Goal: Use online tool/utility: Utilize a website feature to perform a specific function

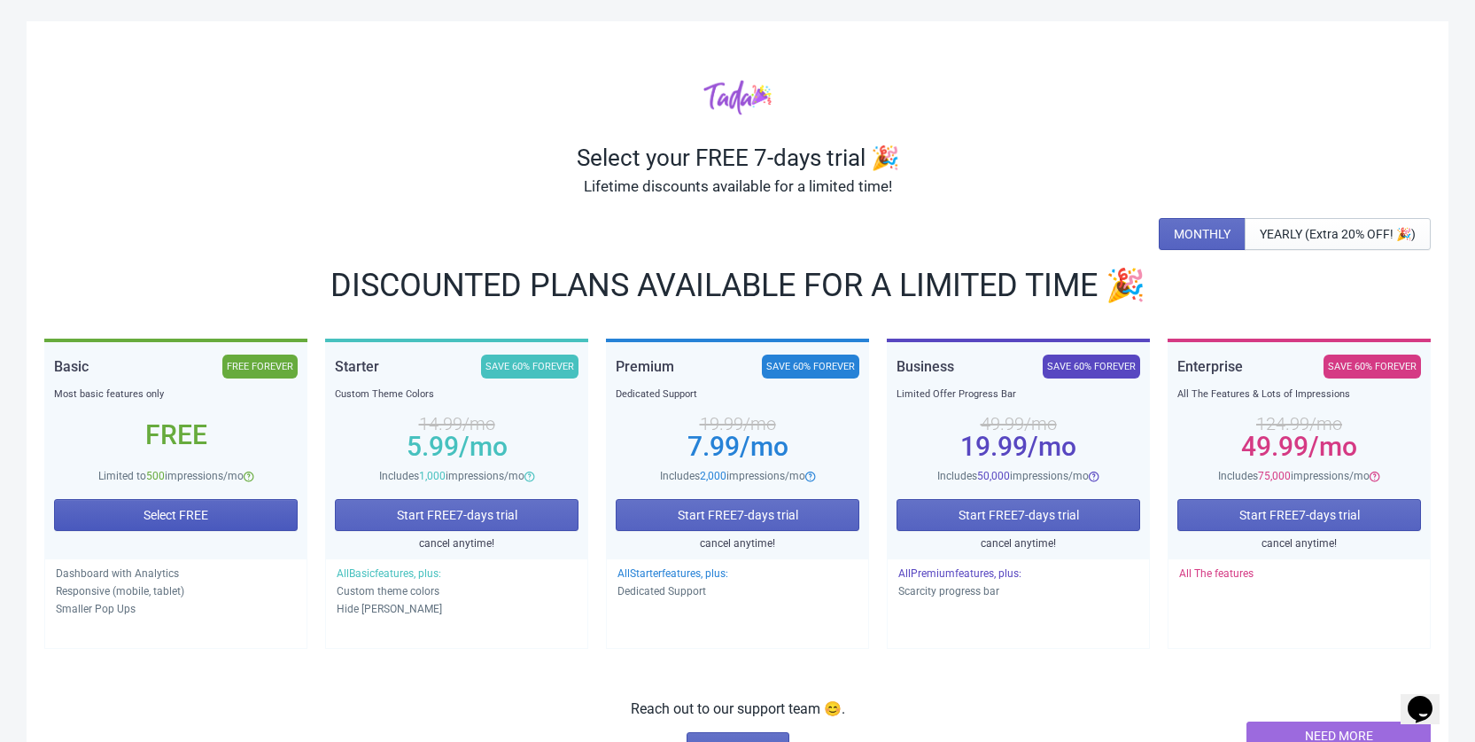
click at [153, 519] on span "Select FREE" at bounding box center [176, 515] width 65 height 14
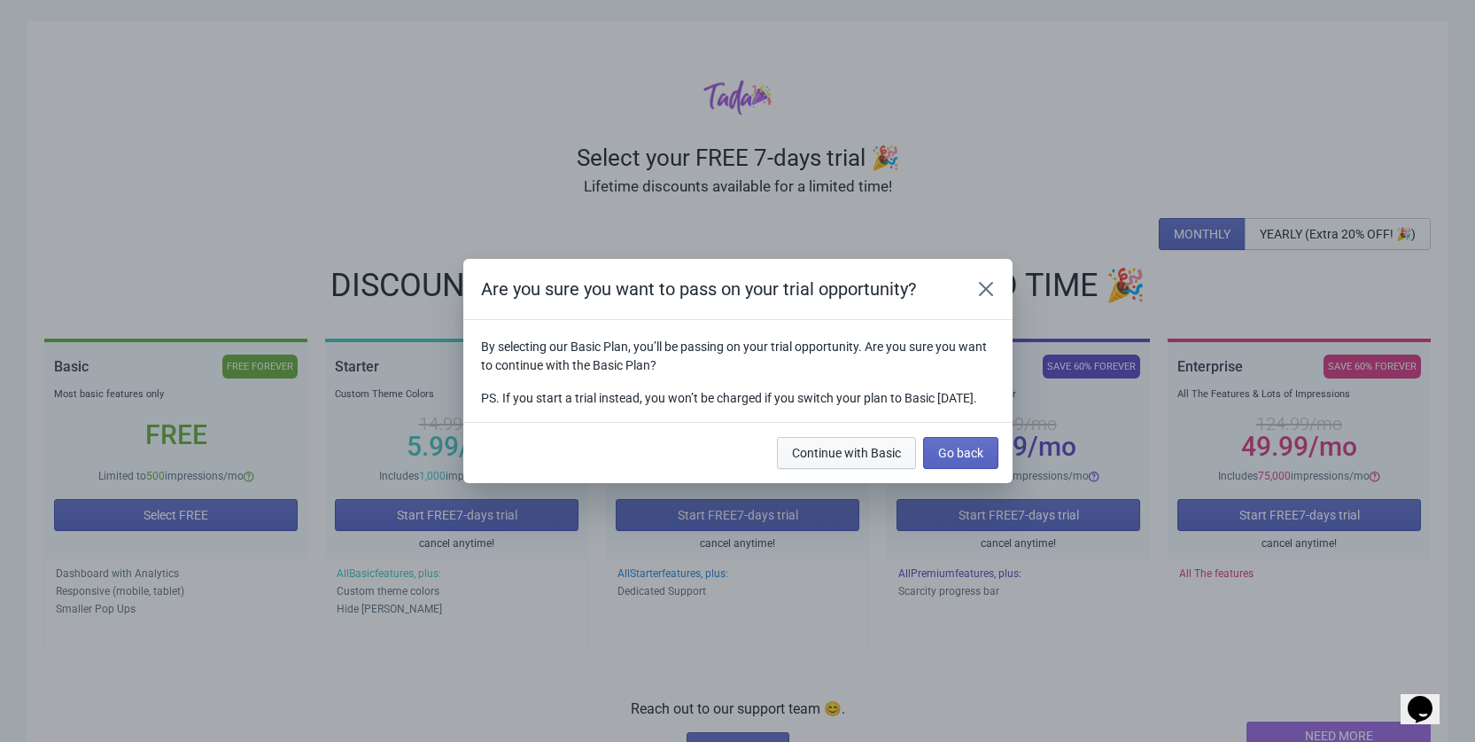
click at [885, 469] on button "Continue with Basic" at bounding box center [846, 453] width 139 height 32
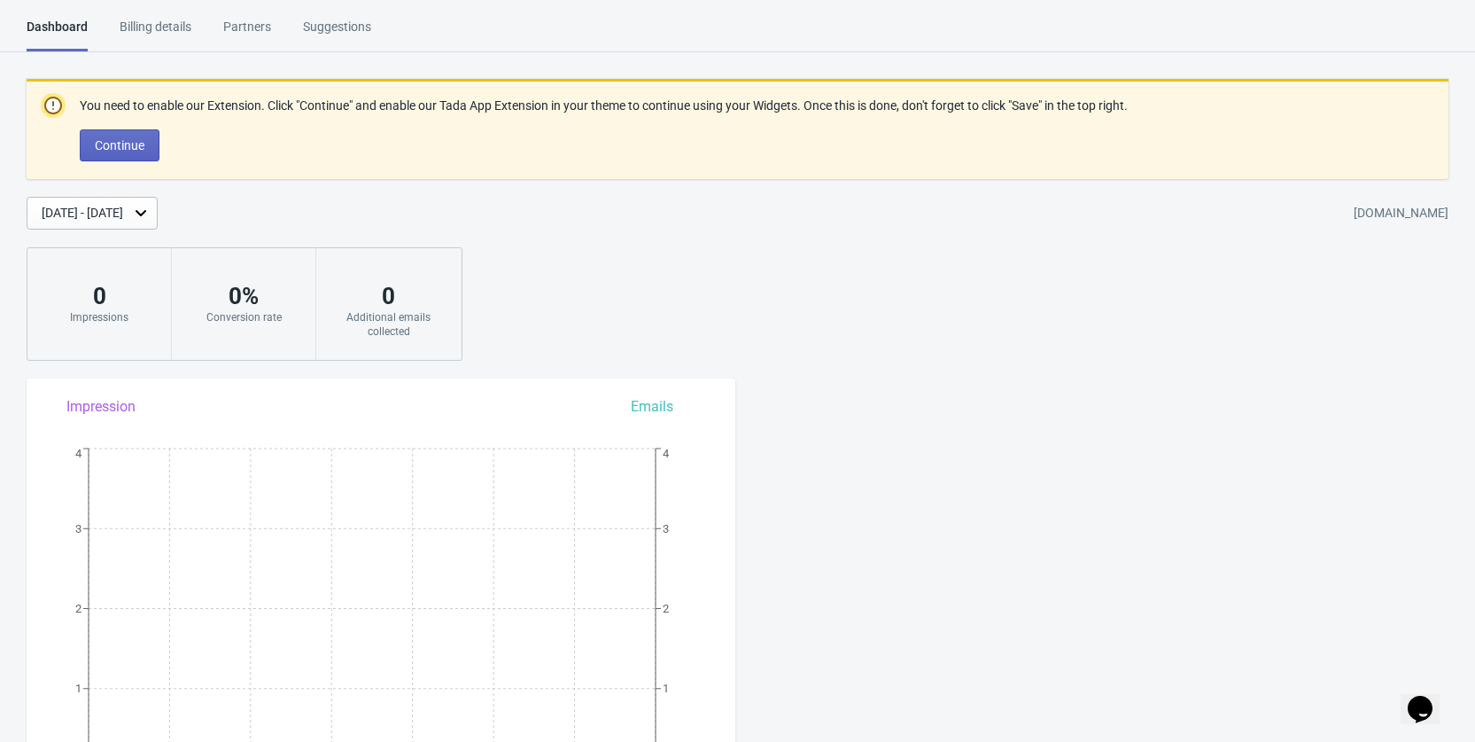
scroll to position [730, 0]
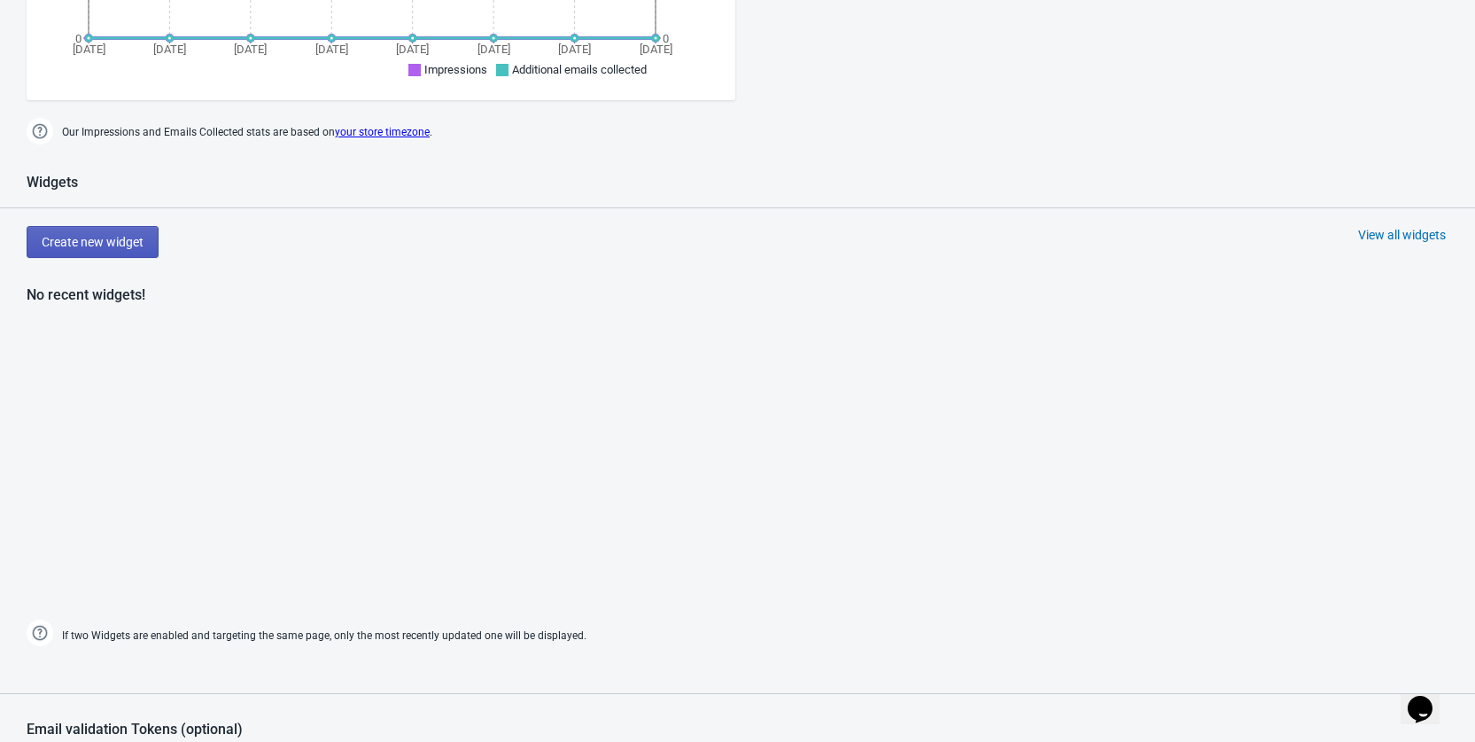
click at [92, 233] on button "Create new widget" at bounding box center [93, 242] width 132 height 32
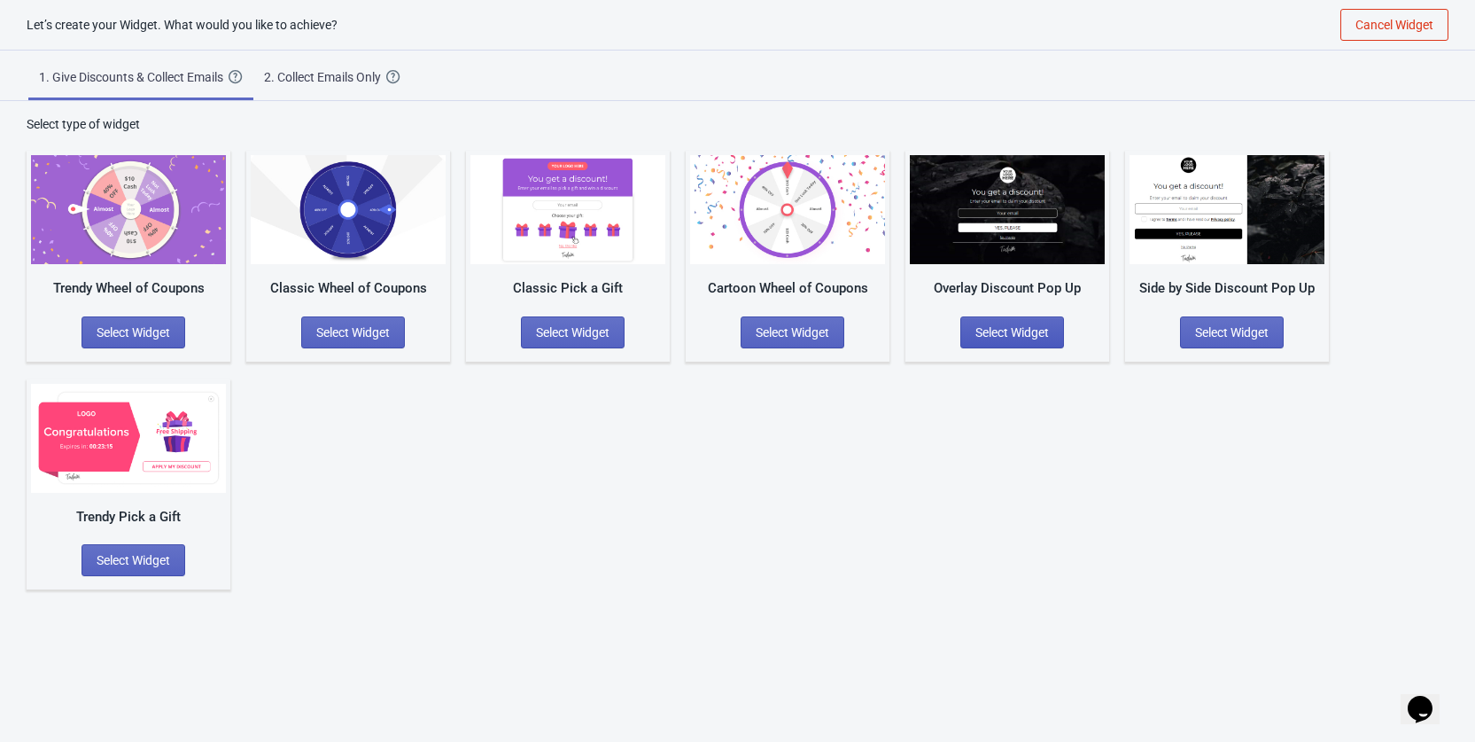
scroll to position [18, 0]
click at [124, 326] on span "Select Widget" at bounding box center [134, 332] width 74 height 14
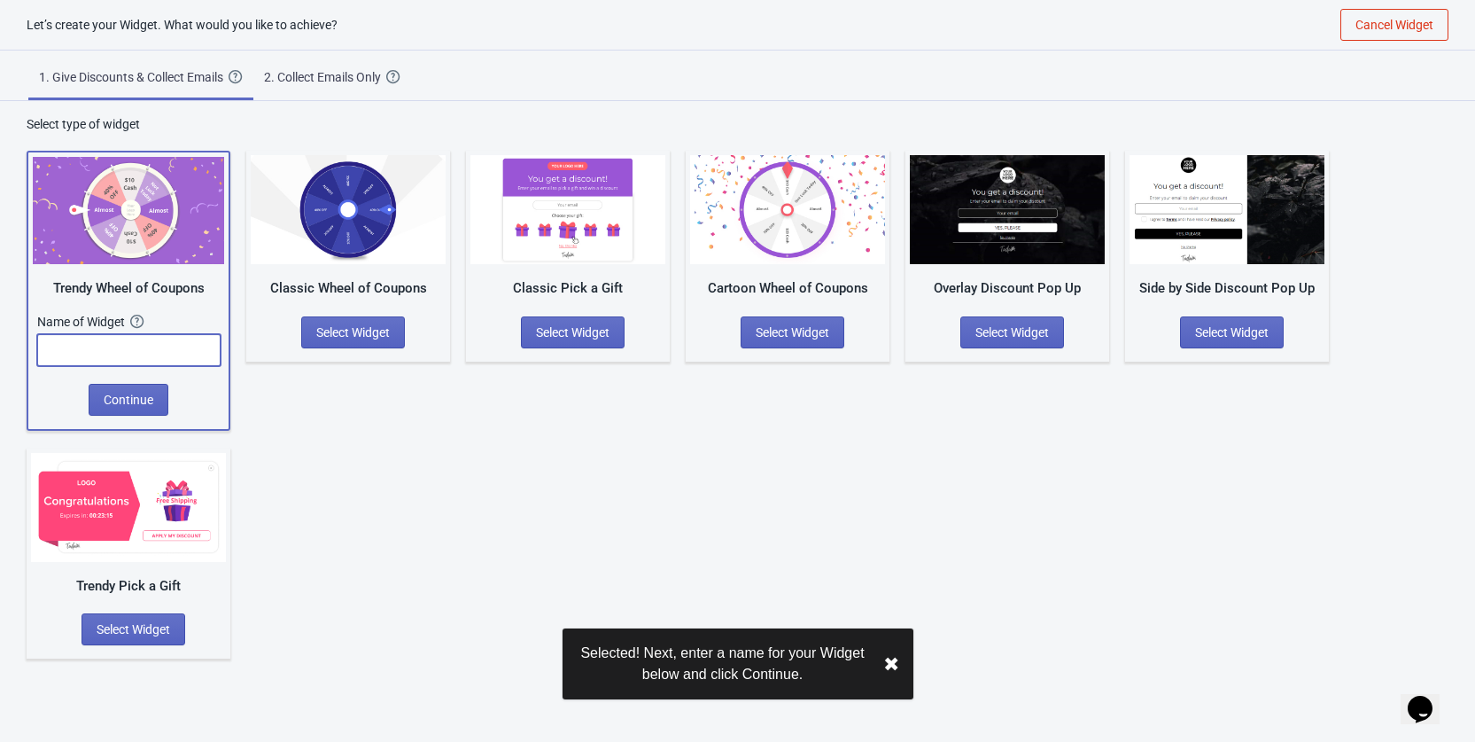
click at [140, 350] on input "text" at bounding box center [128, 350] width 183 height 32
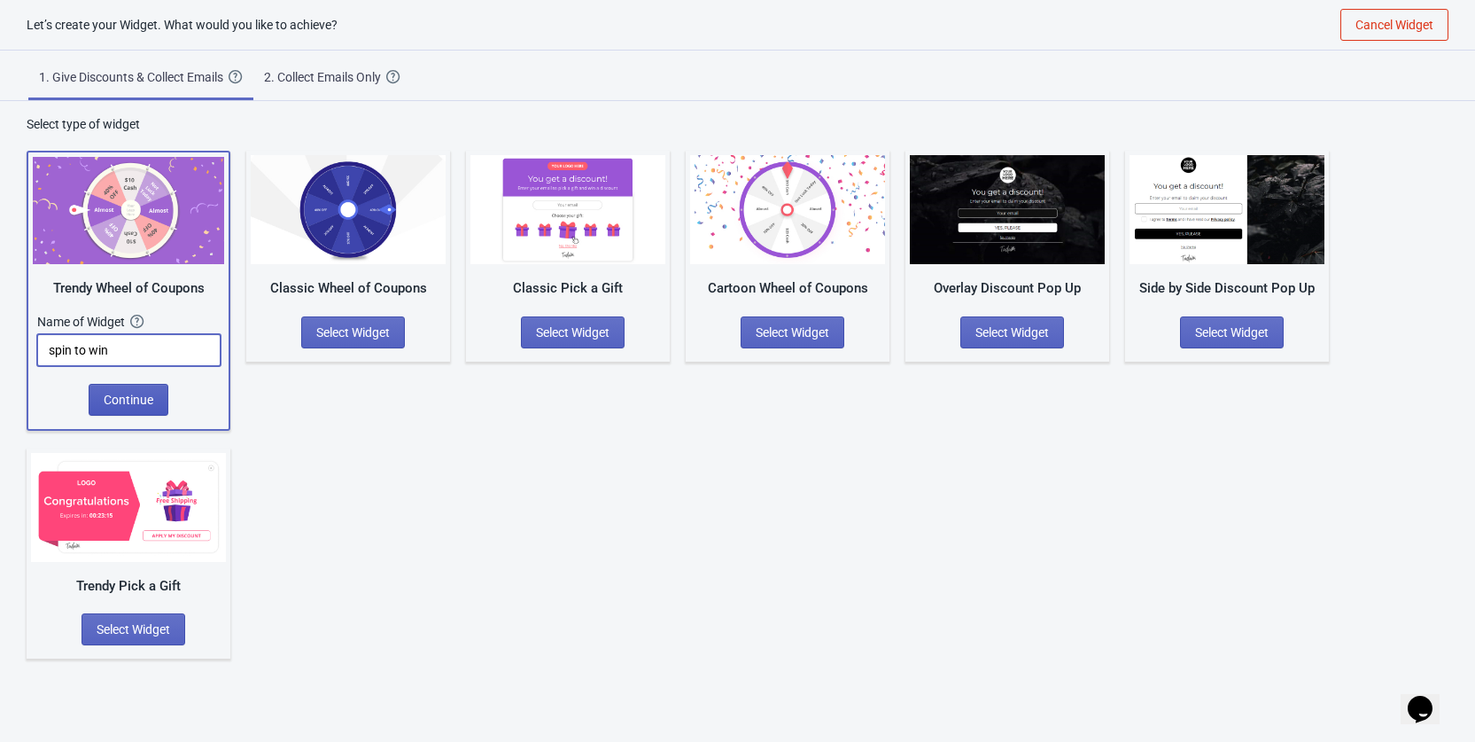
type input "spin to win"
click at [135, 393] on span "Continue" at bounding box center [129, 400] width 50 height 14
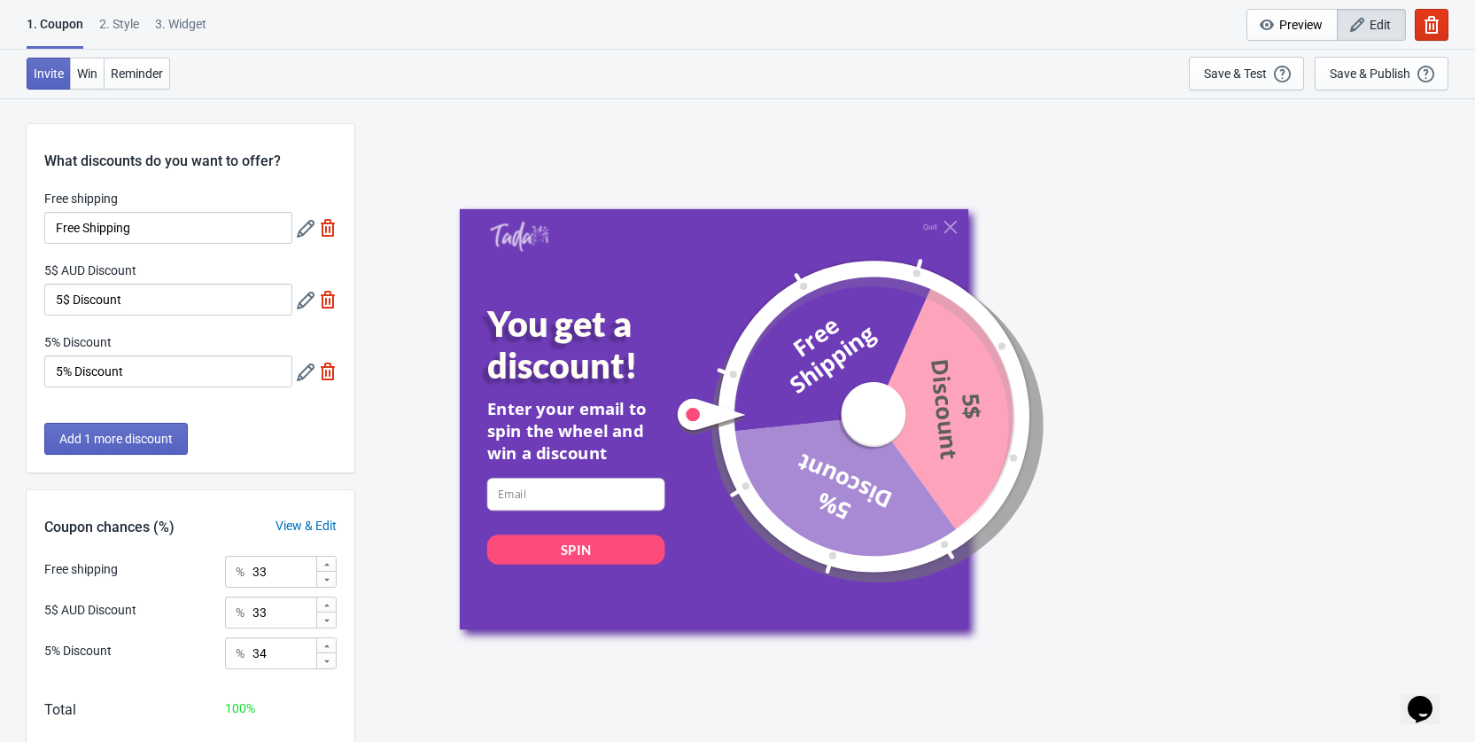
click at [872, 409] on div at bounding box center [846, 416] width 347 height 347
drag, startPoint x: 870, startPoint y: 414, endPoint x: 837, endPoint y: 439, distance: 41.1
click at [871, 415] on div at bounding box center [846, 416] width 347 height 347
click at [563, 464] on div "You get a discount! Enter your email to spin the wheel and win a discount email…" at bounding box center [593, 459] width 214 height 315
click at [569, 482] on input at bounding box center [575, 494] width 178 height 33
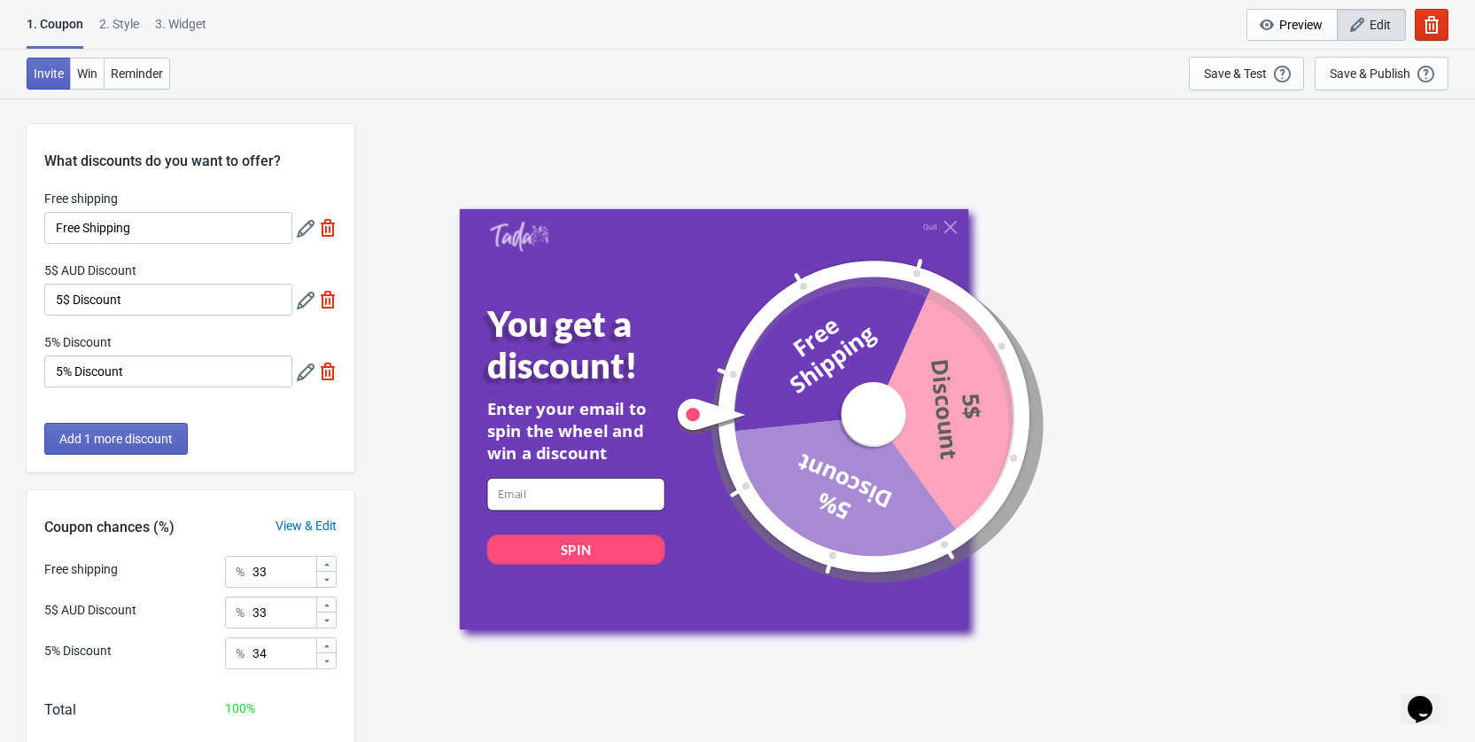
click at [548, 494] on input at bounding box center [575, 494] width 178 height 33
click at [519, 493] on input at bounding box center [575, 494] width 178 height 33
click at [1279, 30] on span "Preview" at bounding box center [1300, 25] width 43 height 14
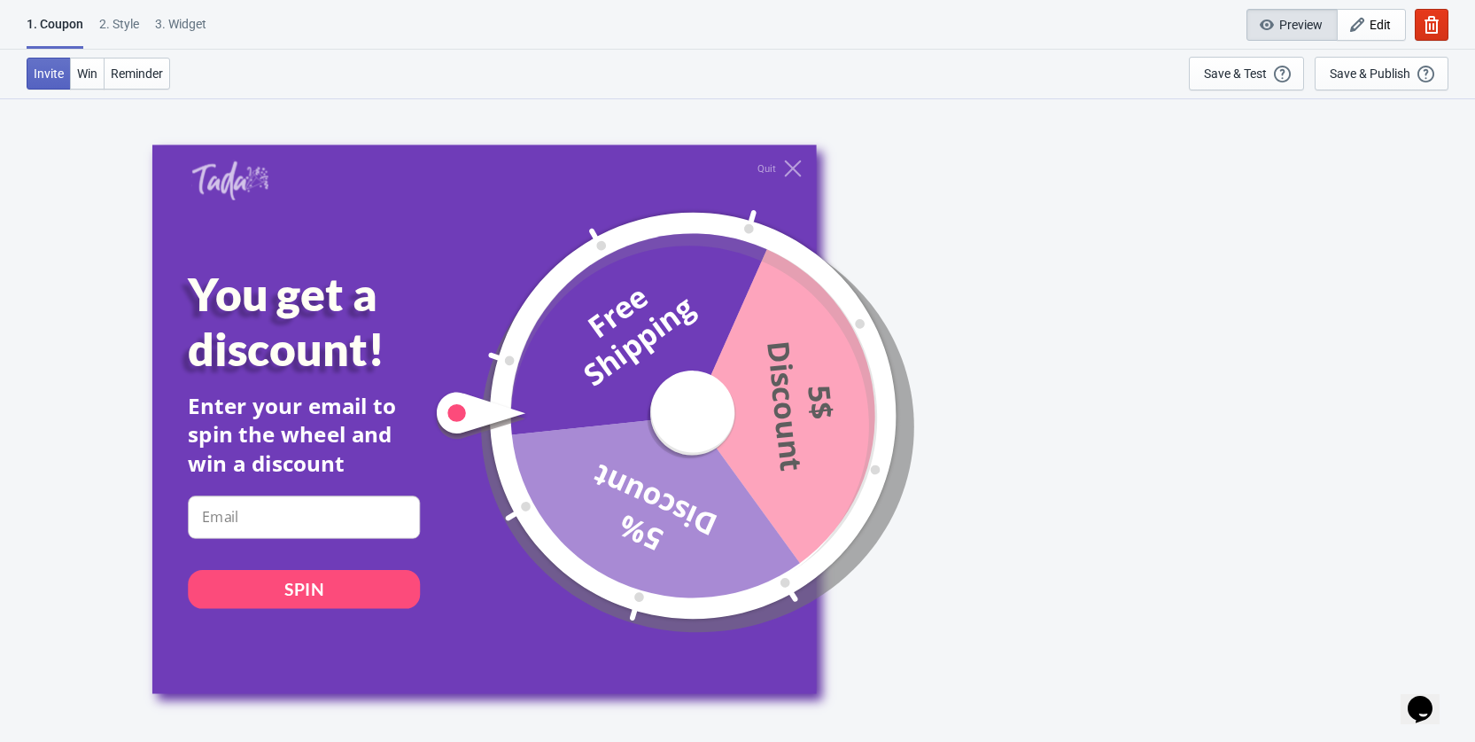
click at [263, 605] on div "You get a discount! Enter your email to spin the wheel and win a discount email…" at bounding box center [327, 472] width 278 height 410
click at [269, 595] on div "SPIN" at bounding box center [304, 589] width 232 height 39
click at [278, 594] on div "SPIN" at bounding box center [304, 589] width 232 height 39
click at [247, 513] on input at bounding box center [304, 516] width 232 height 43
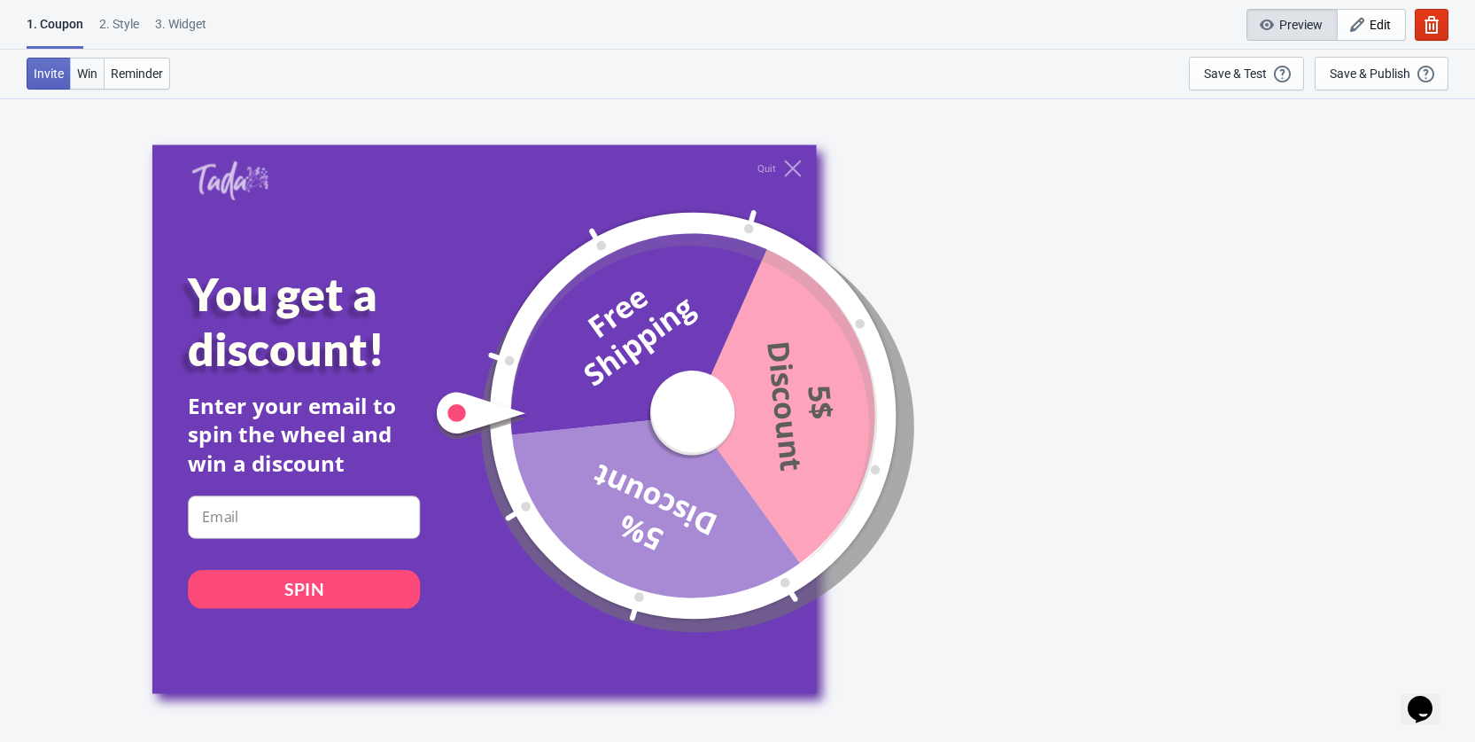
click at [85, 69] on span "Win" at bounding box center [87, 73] width 20 height 14
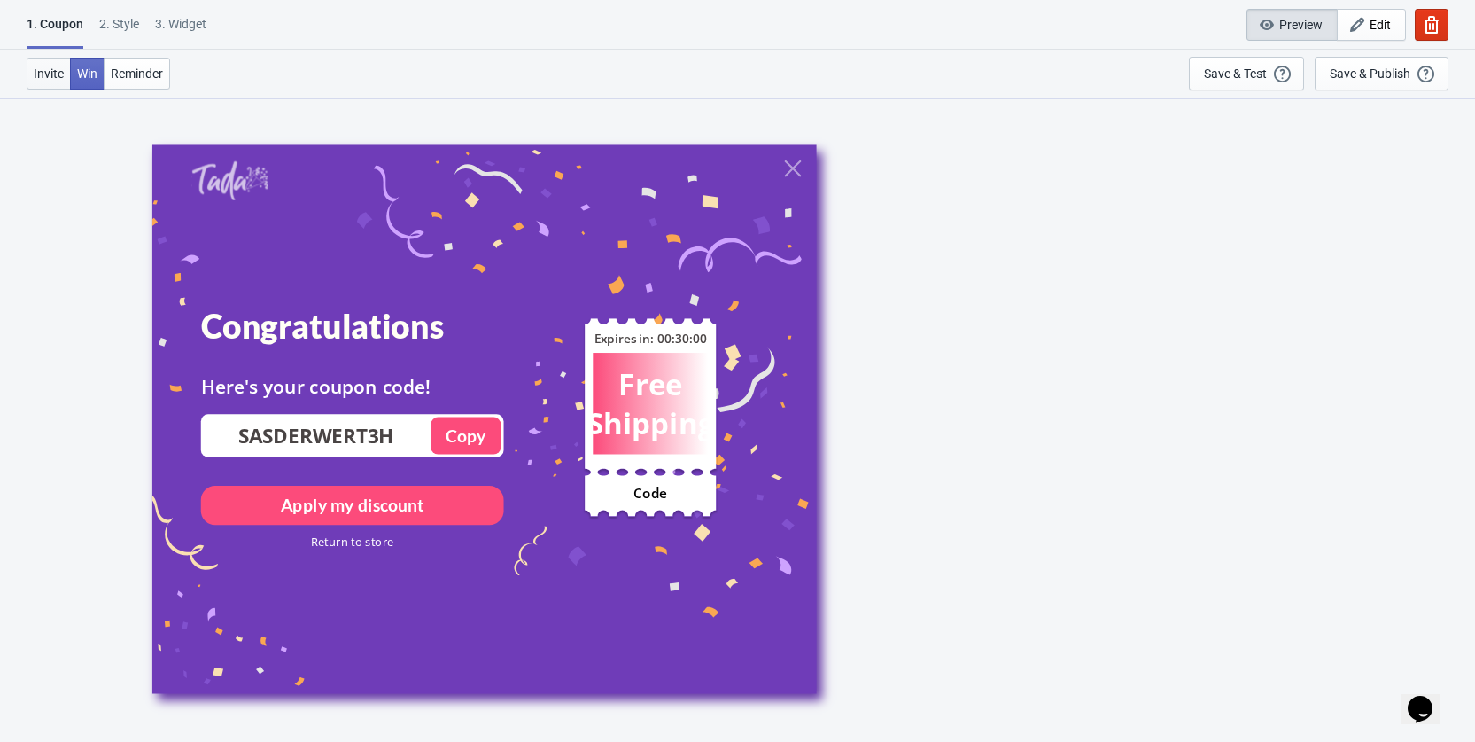
click at [66, 75] on button "Invite" at bounding box center [49, 74] width 44 height 32
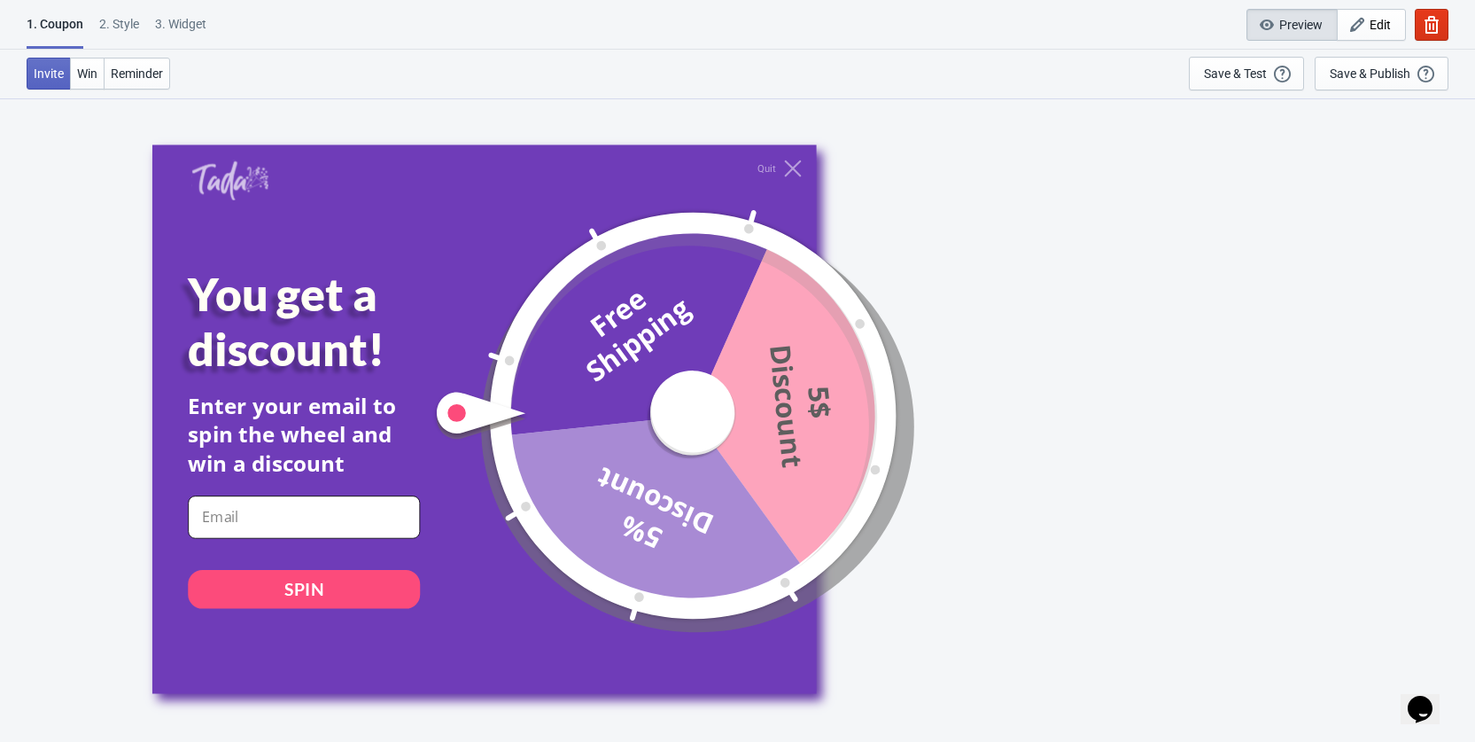
click at [298, 522] on input at bounding box center [304, 516] width 232 height 43
click at [108, 29] on div "2 . Style" at bounding box center [119, 30] width 40 height 31
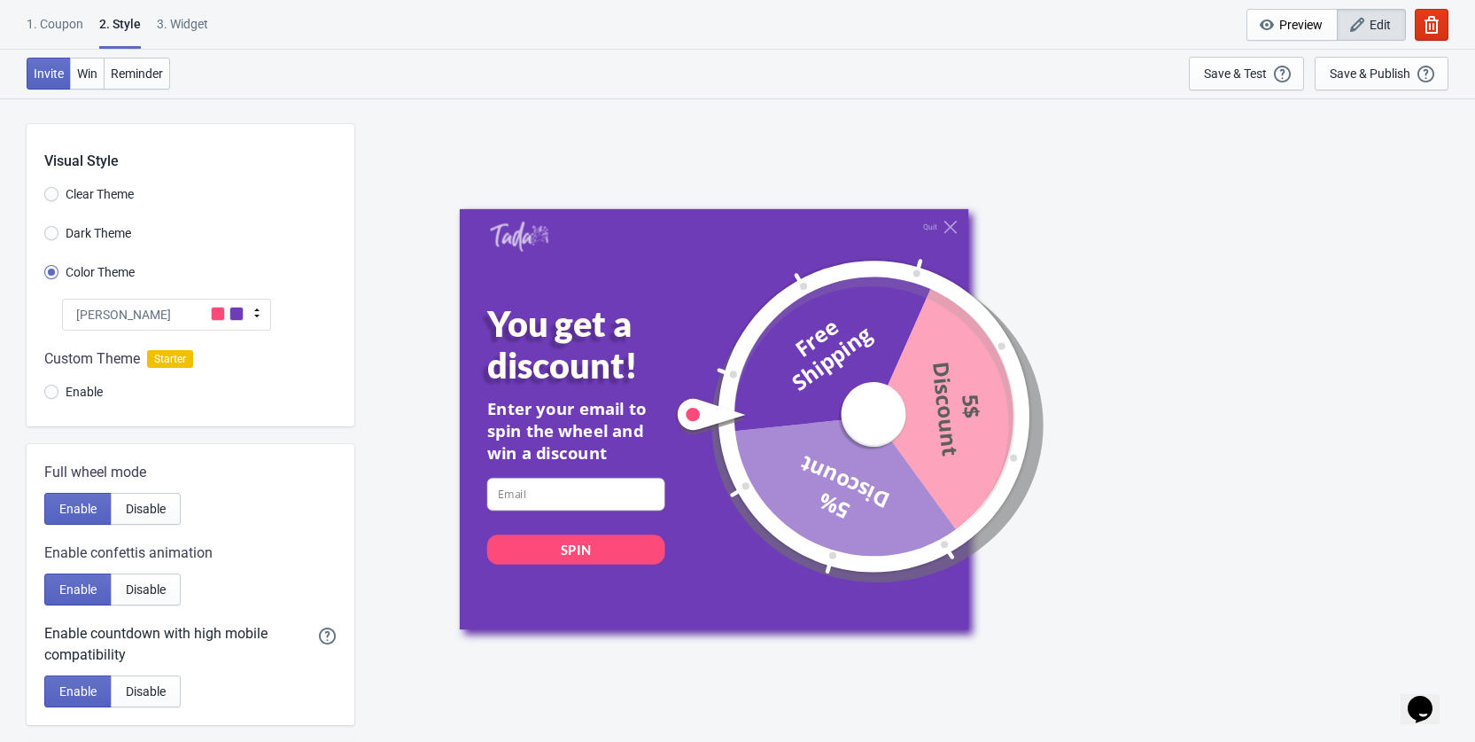
click at [58, 28] on div "1. Coupon" at bounding box center [55, 30] width 57 height 31
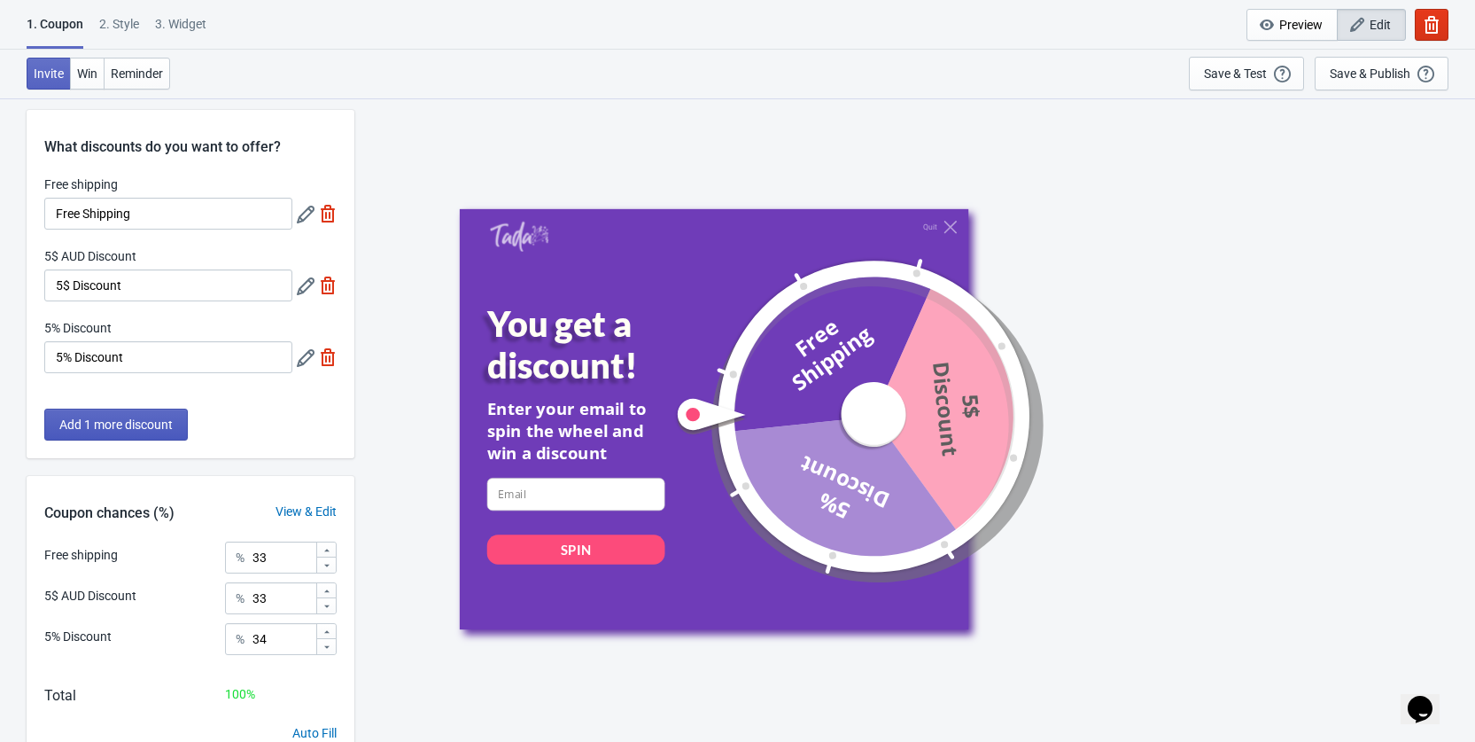
scroll to position [97, 0]
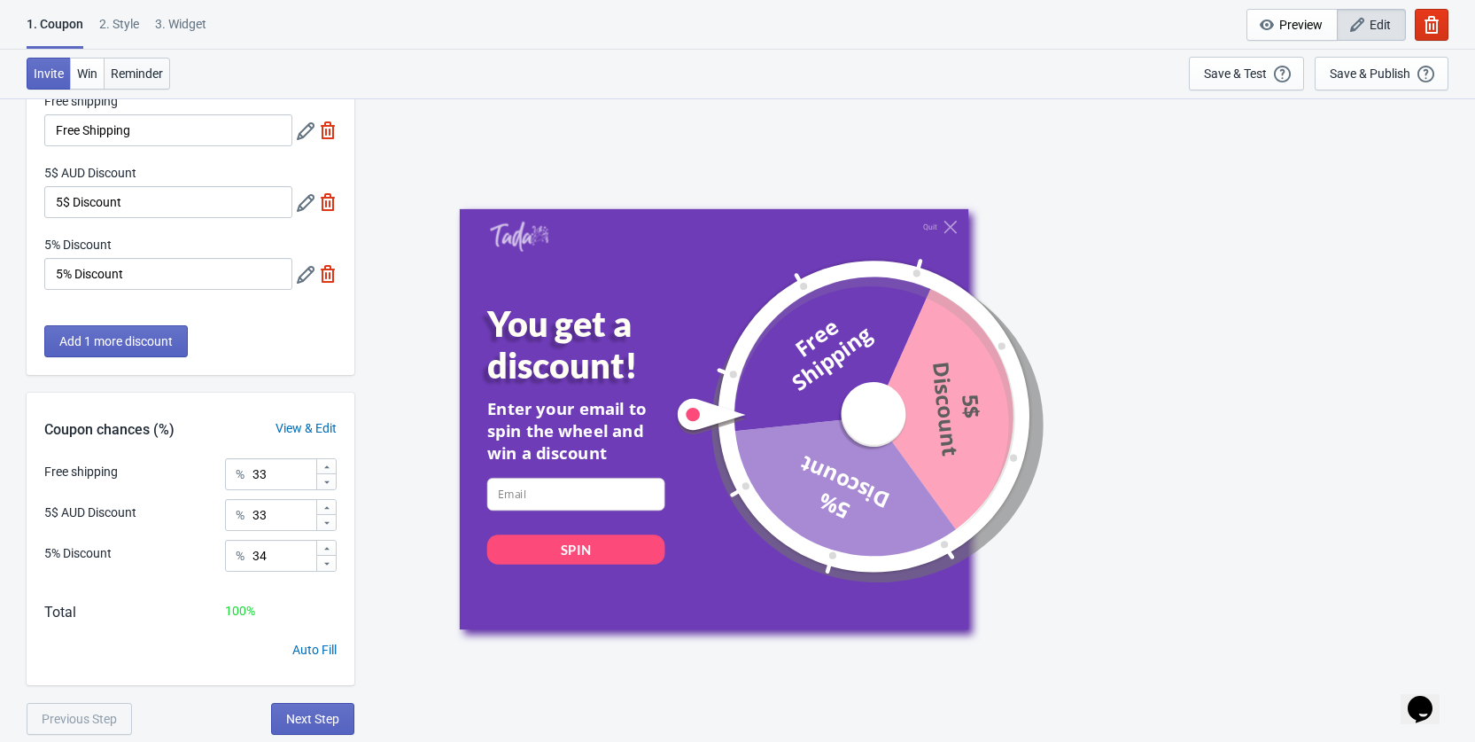
click at [157, 72] on span "Reminder" at bounding box center [137, 73] width 52 height 14
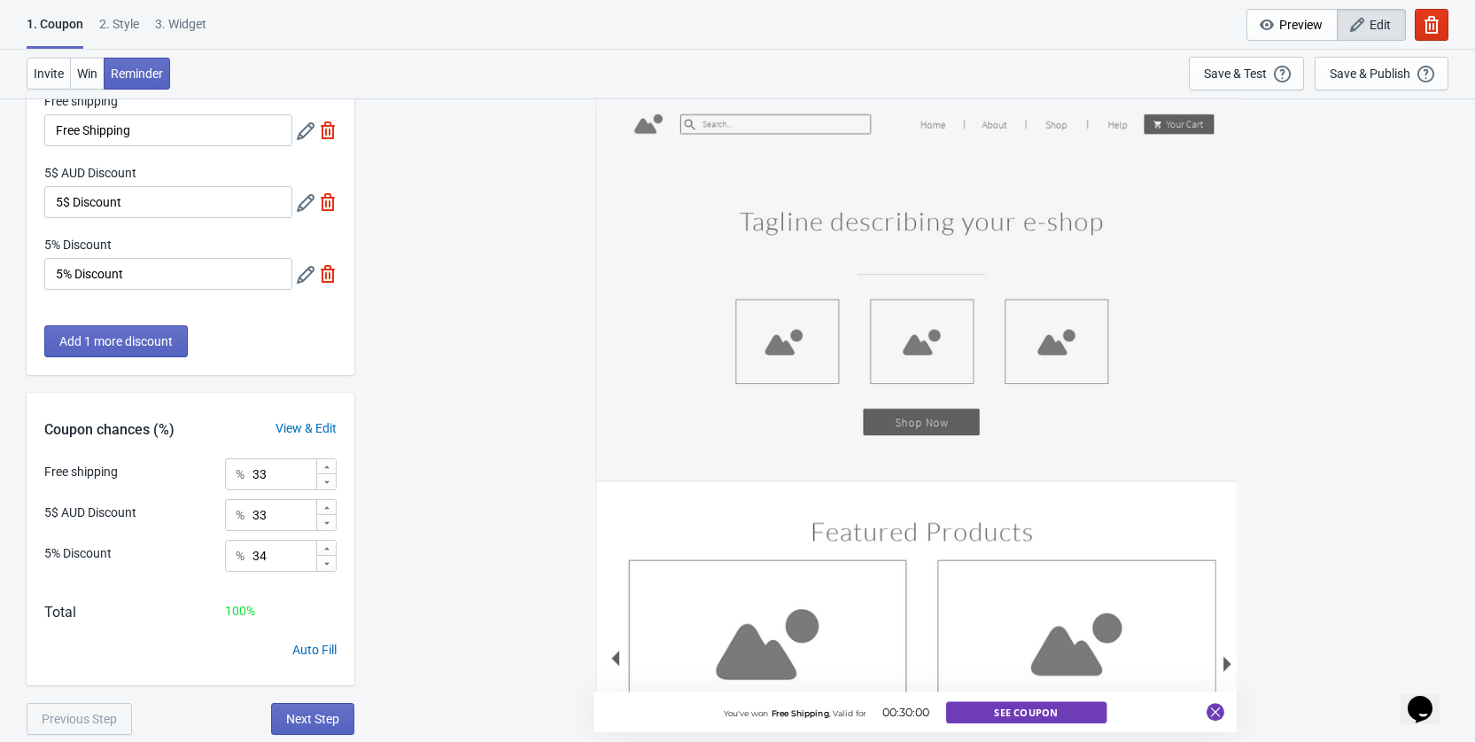
scroll to position [0, 0]
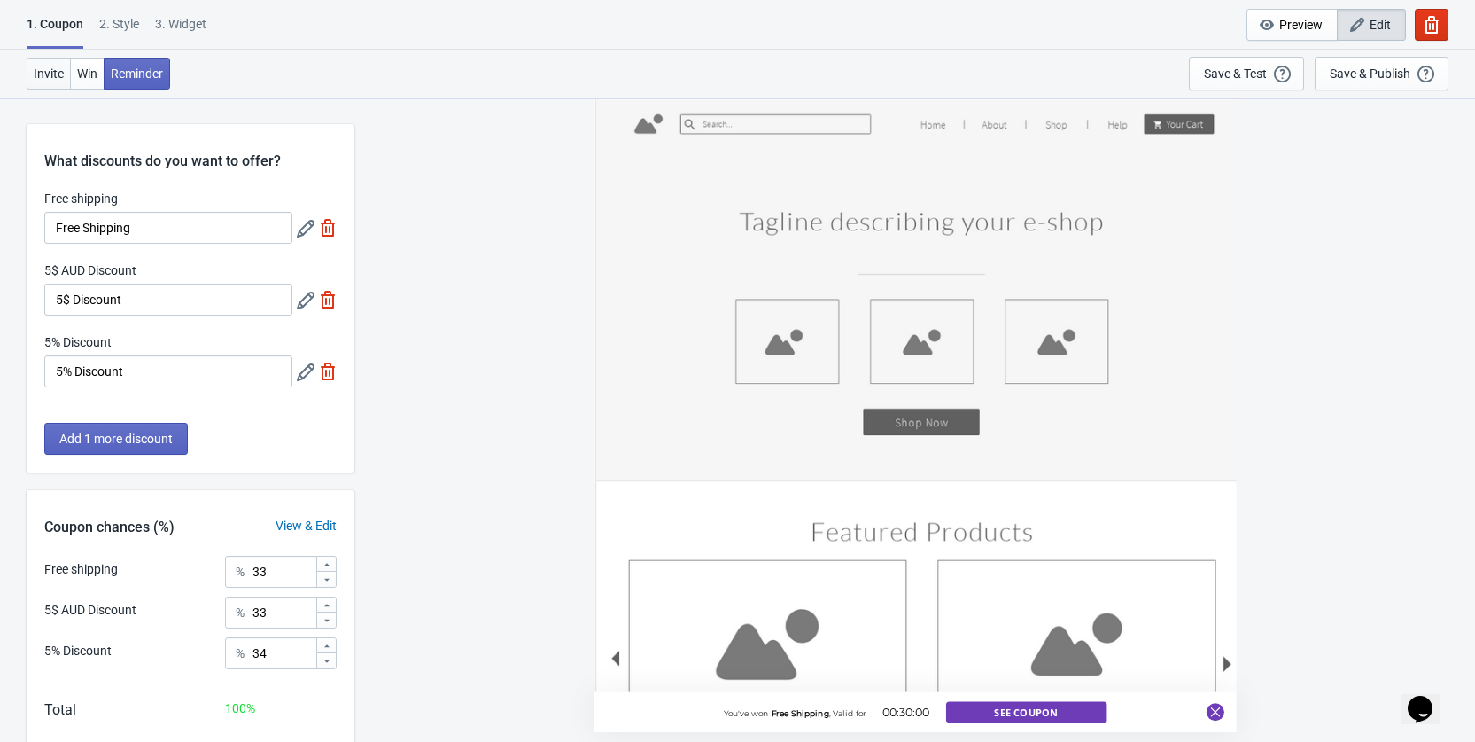
click at [57, 70] on span "Invite" at bounding box center [49, 73] width 30 height 14
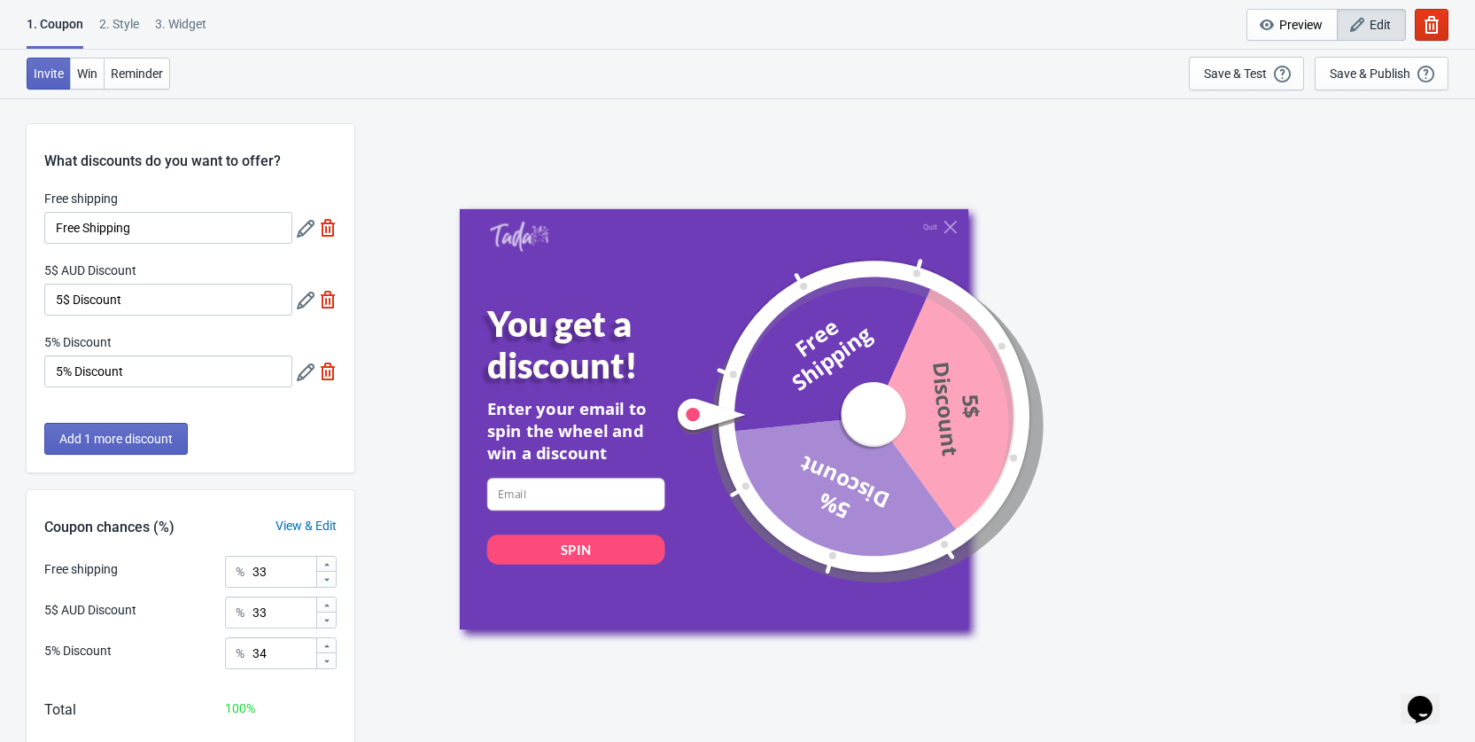
click at [129, 29] on div "2 . Style" at bounding box center [119, 30] width 40 height 31
click at [191, 28] on div "3. Widget" at bounding box center [180, 30] width 51 height 31
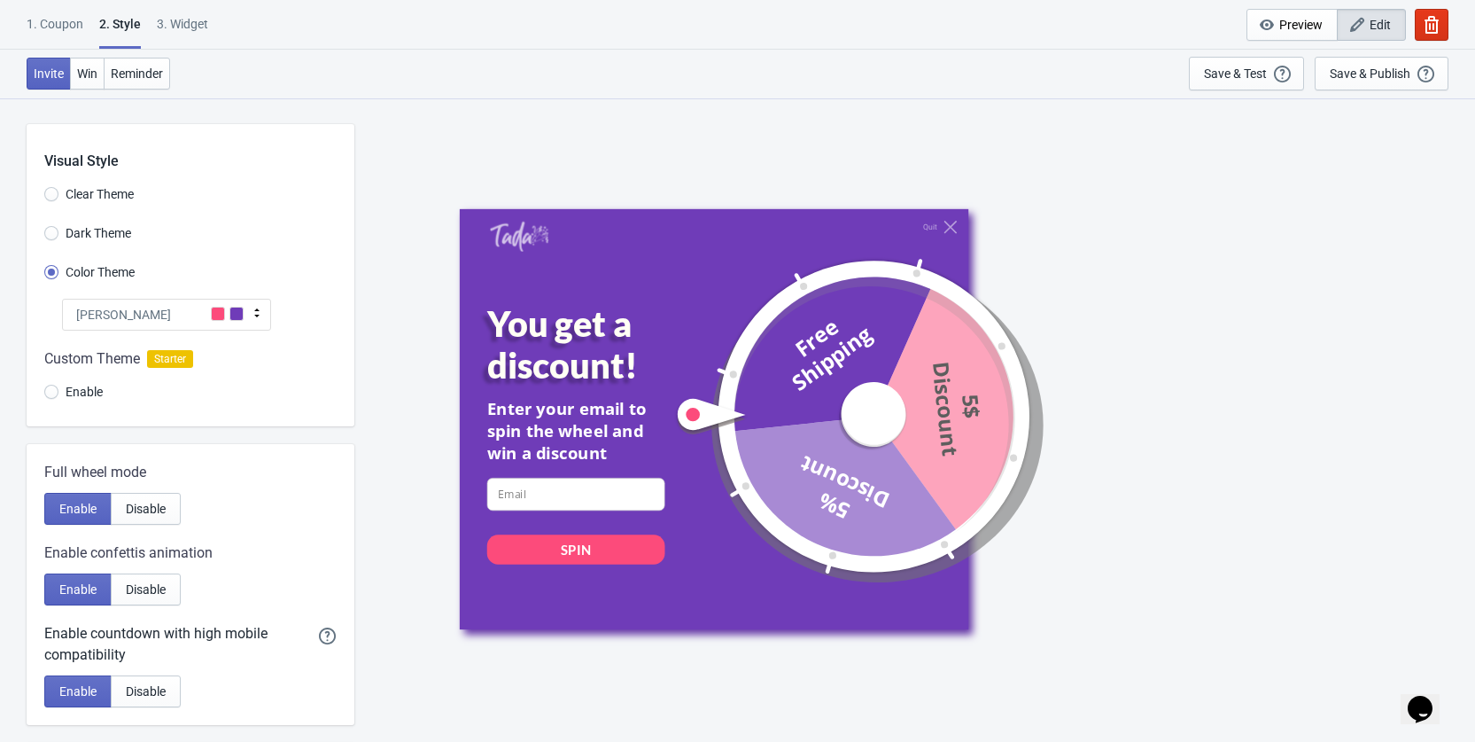
select select "once"
select select "1"
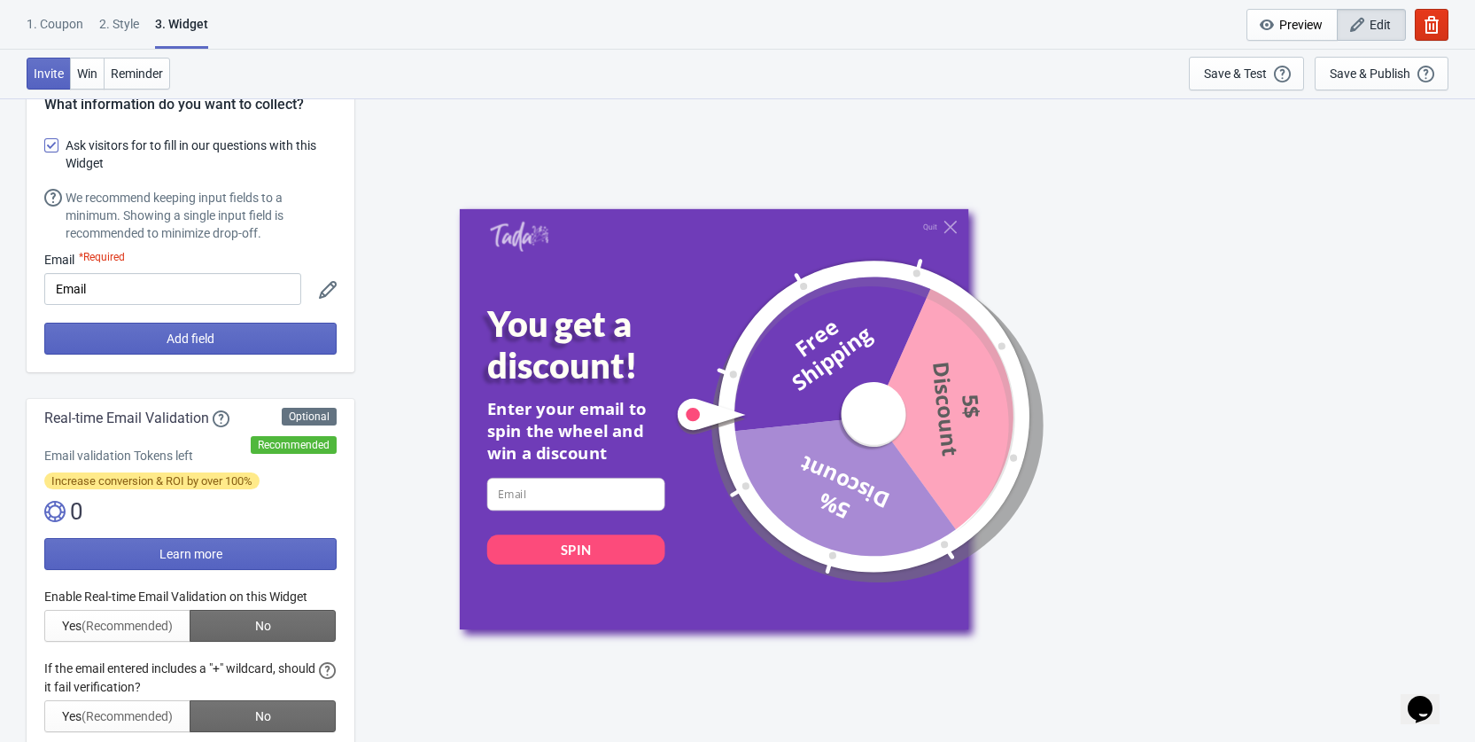
scroll to position [119, 0]
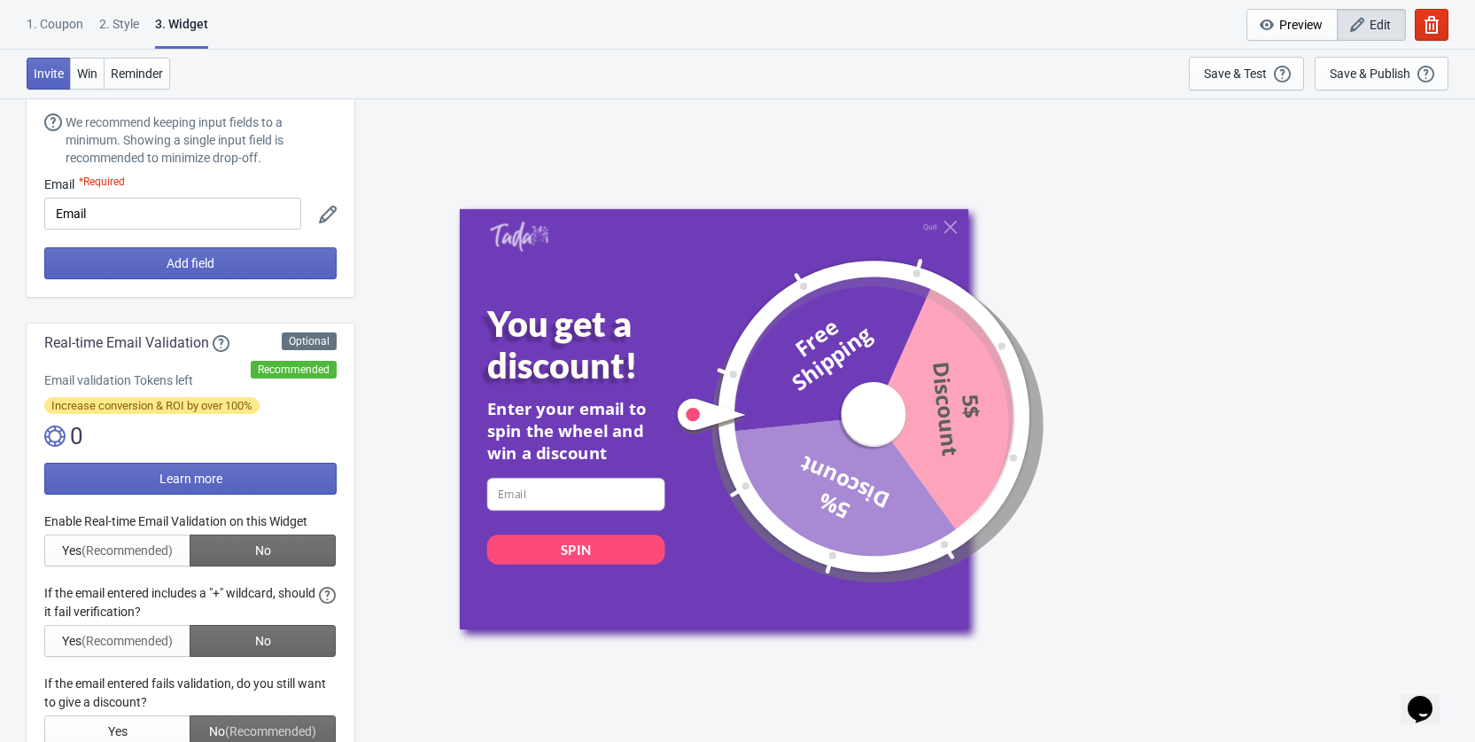
click at [268, 549] on div at bounding box center [190, 629] width 292 height 235
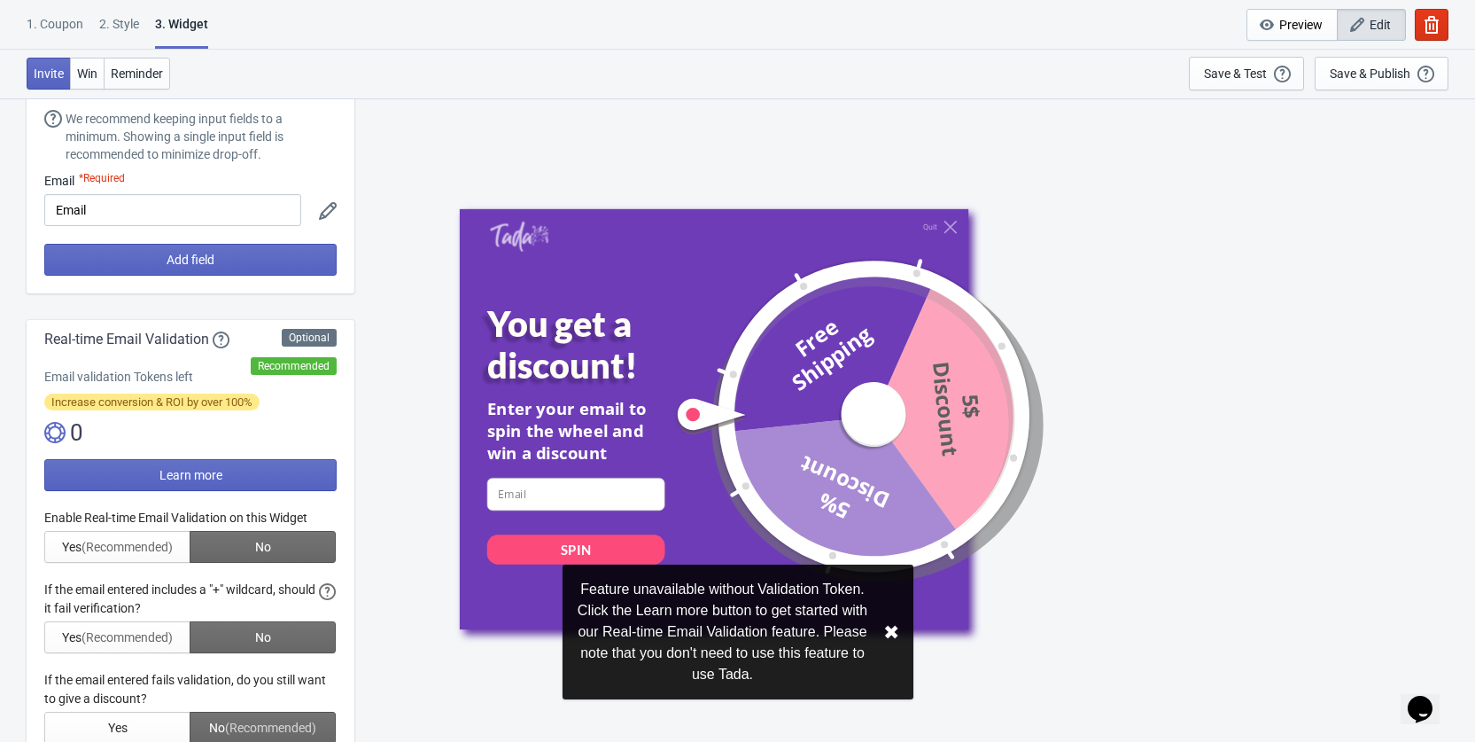
scroll to position [126, 0]
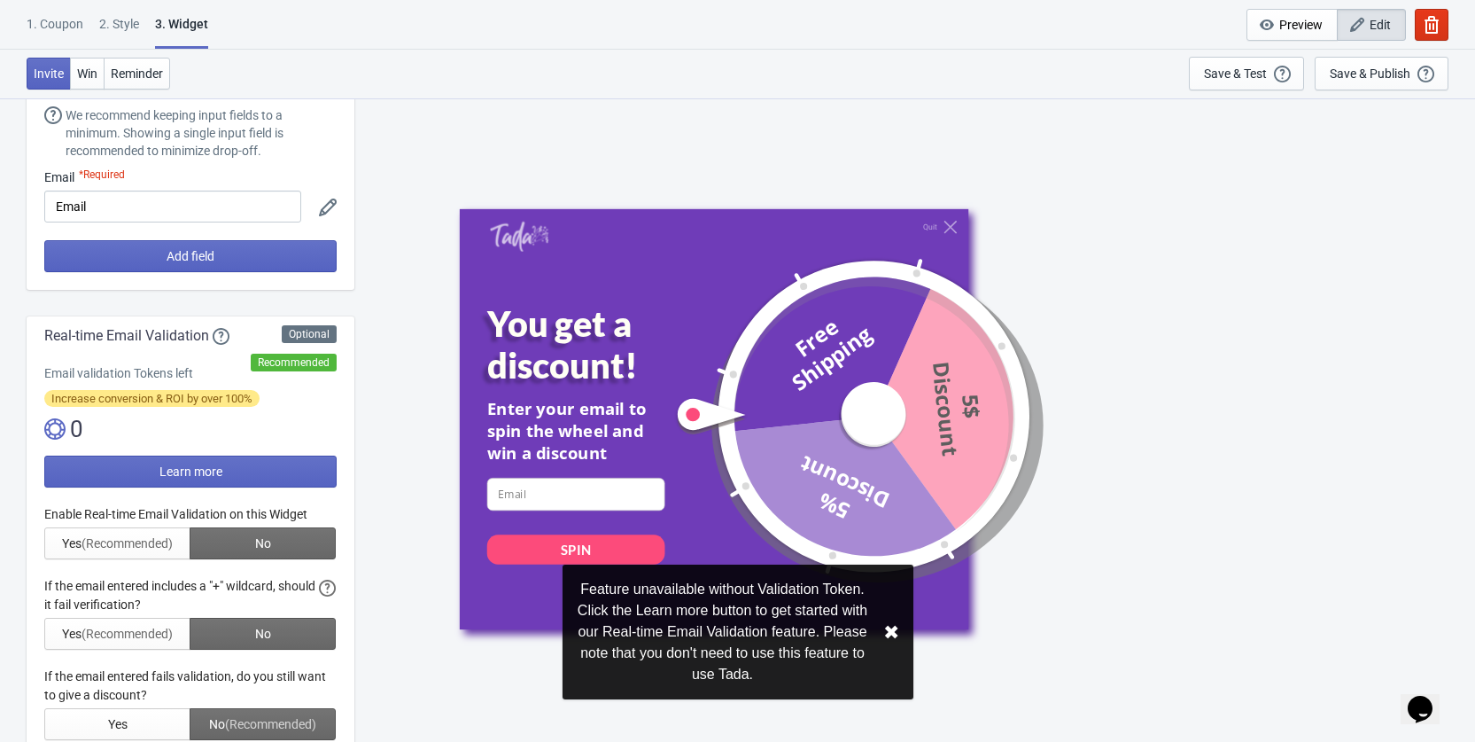
click at [145, 546] on div at bounding box center [190, 622] width 292 height 235
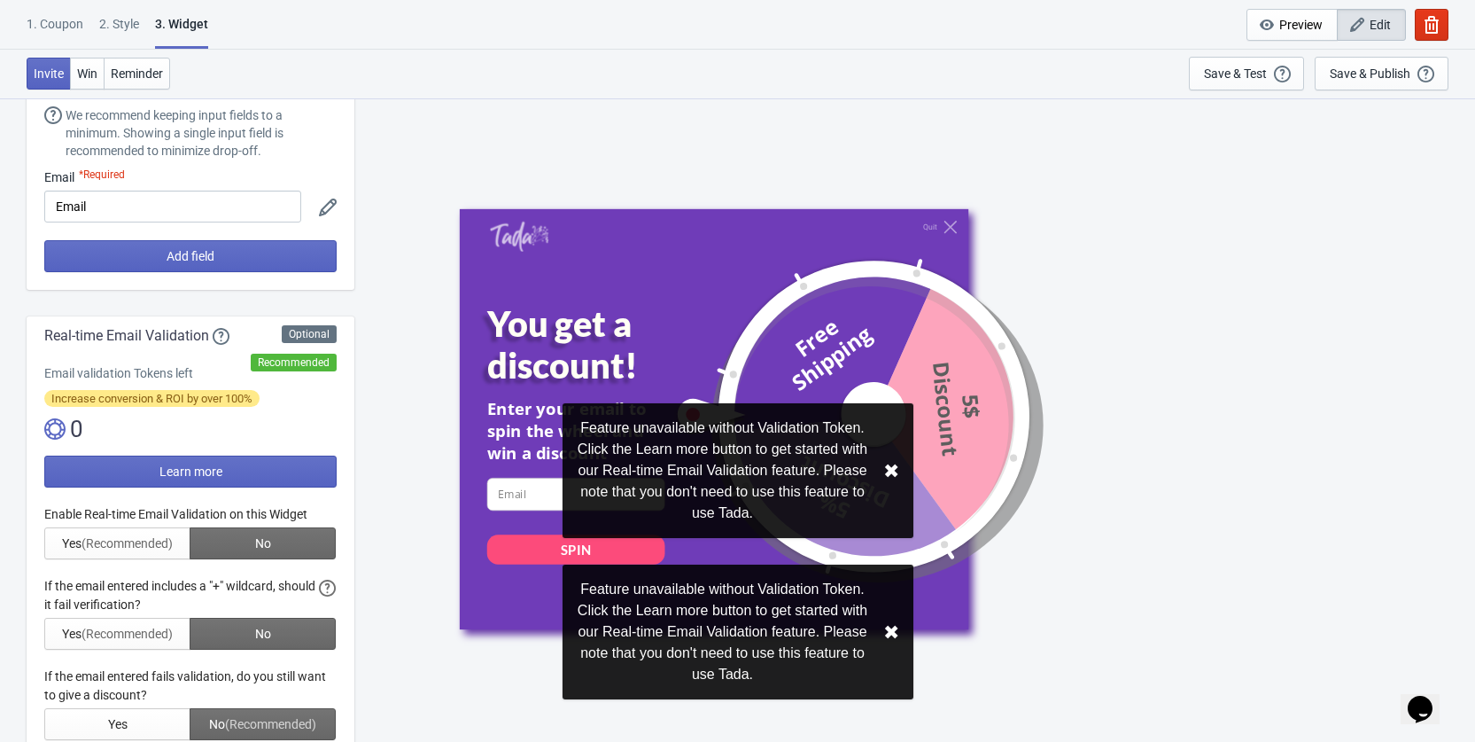
click at [130, 546] on div at bounding box center [190, 622] width 292 height 235
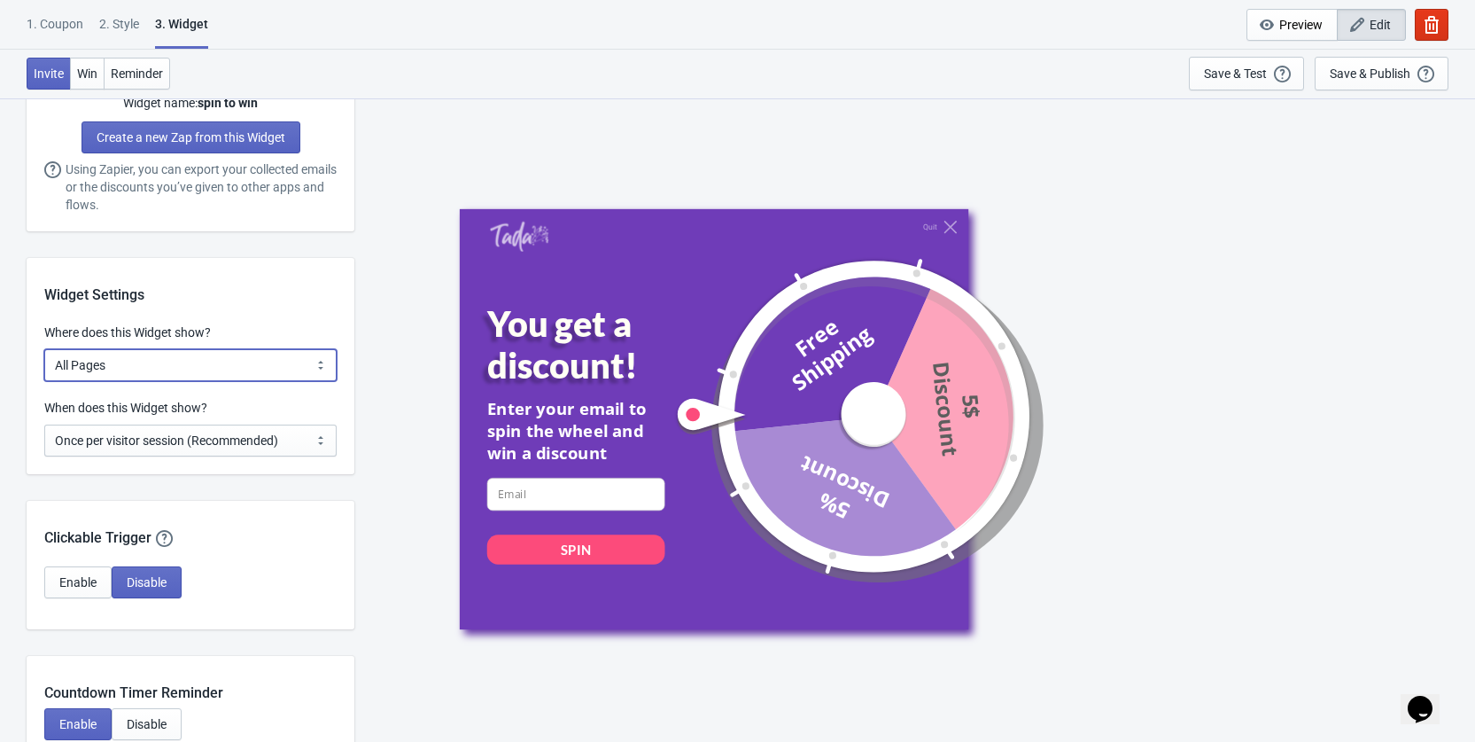
scroll to position [1224, 0]
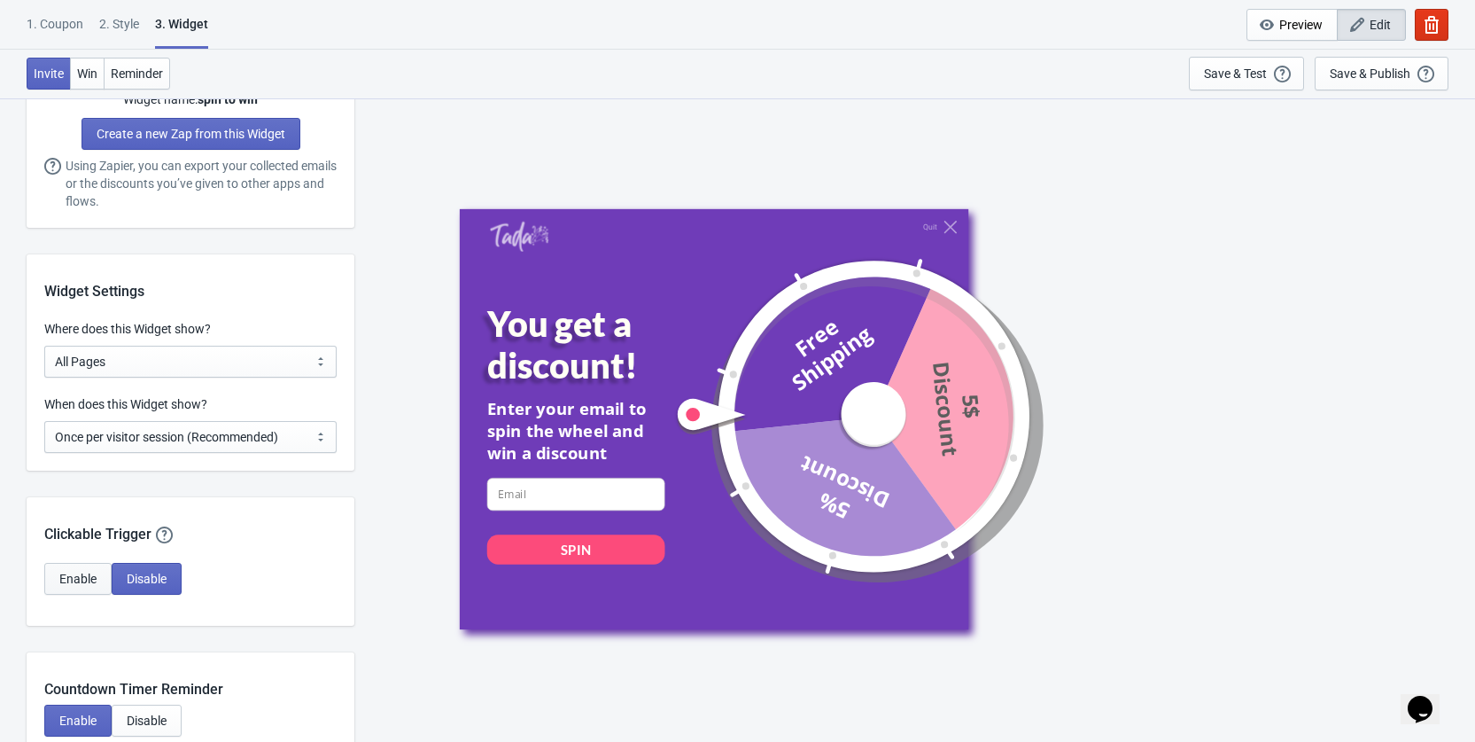
click at [65, 579] on span "Enable" at bounding box center [77, 578] width 37 height 14
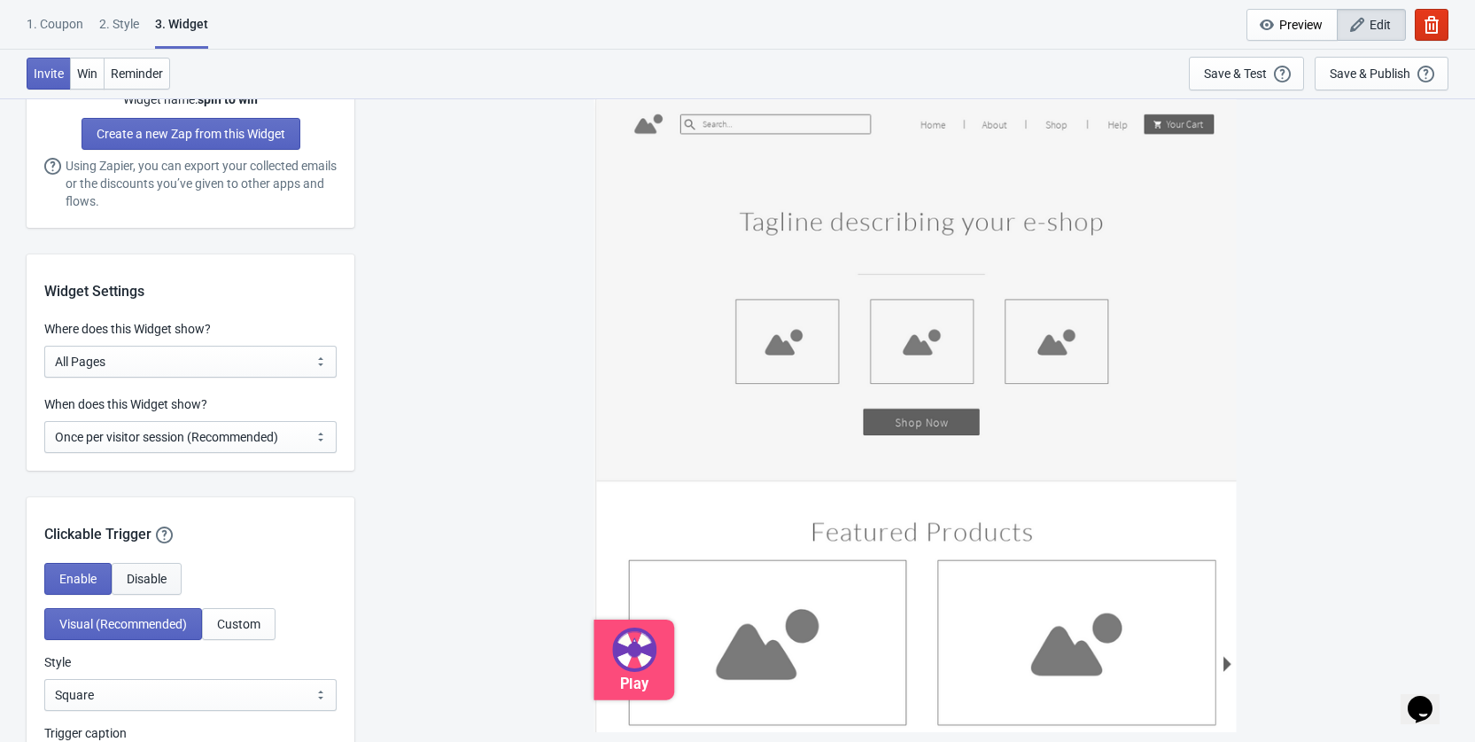
click at [129, 579] on span "Disable" at bounding box center [147, 578] width 40 height 14
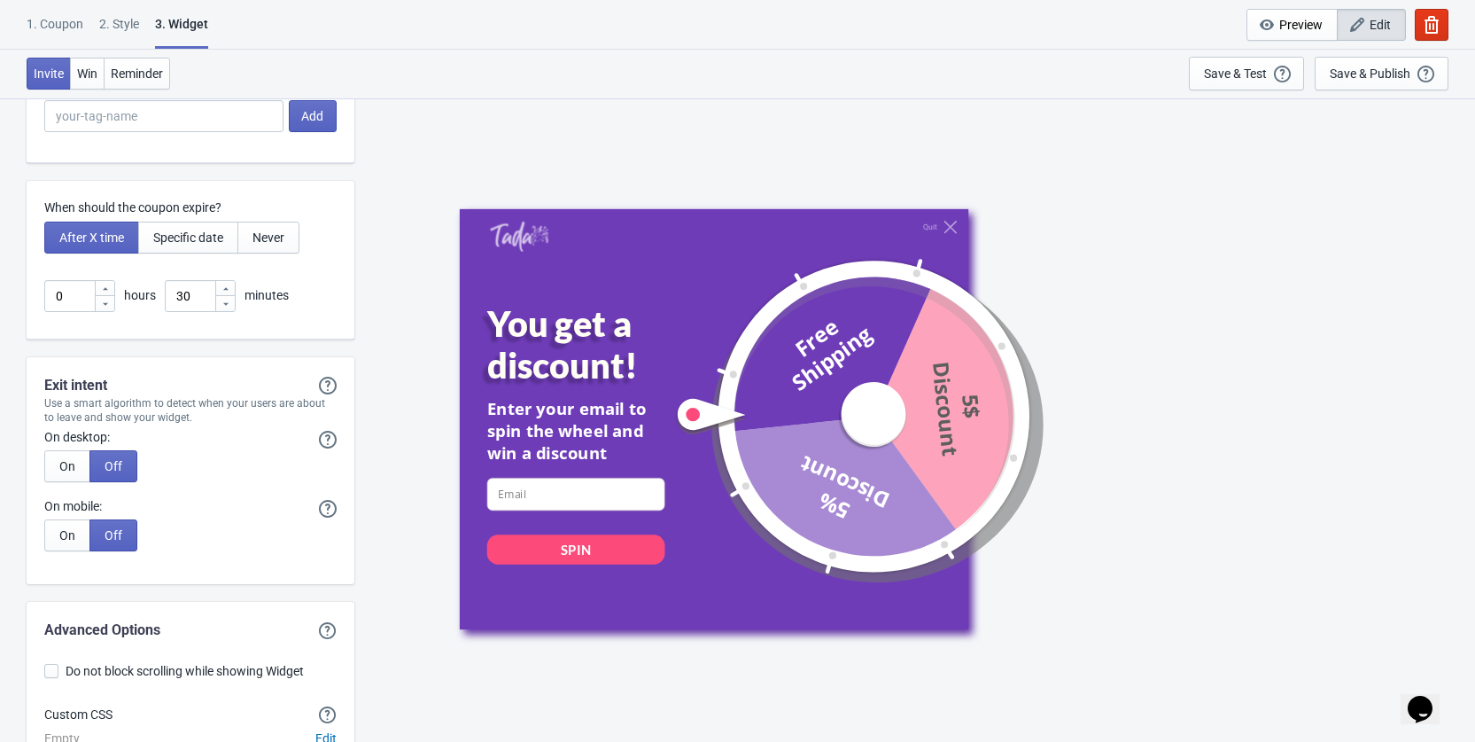
scroll to position [4423, 0]
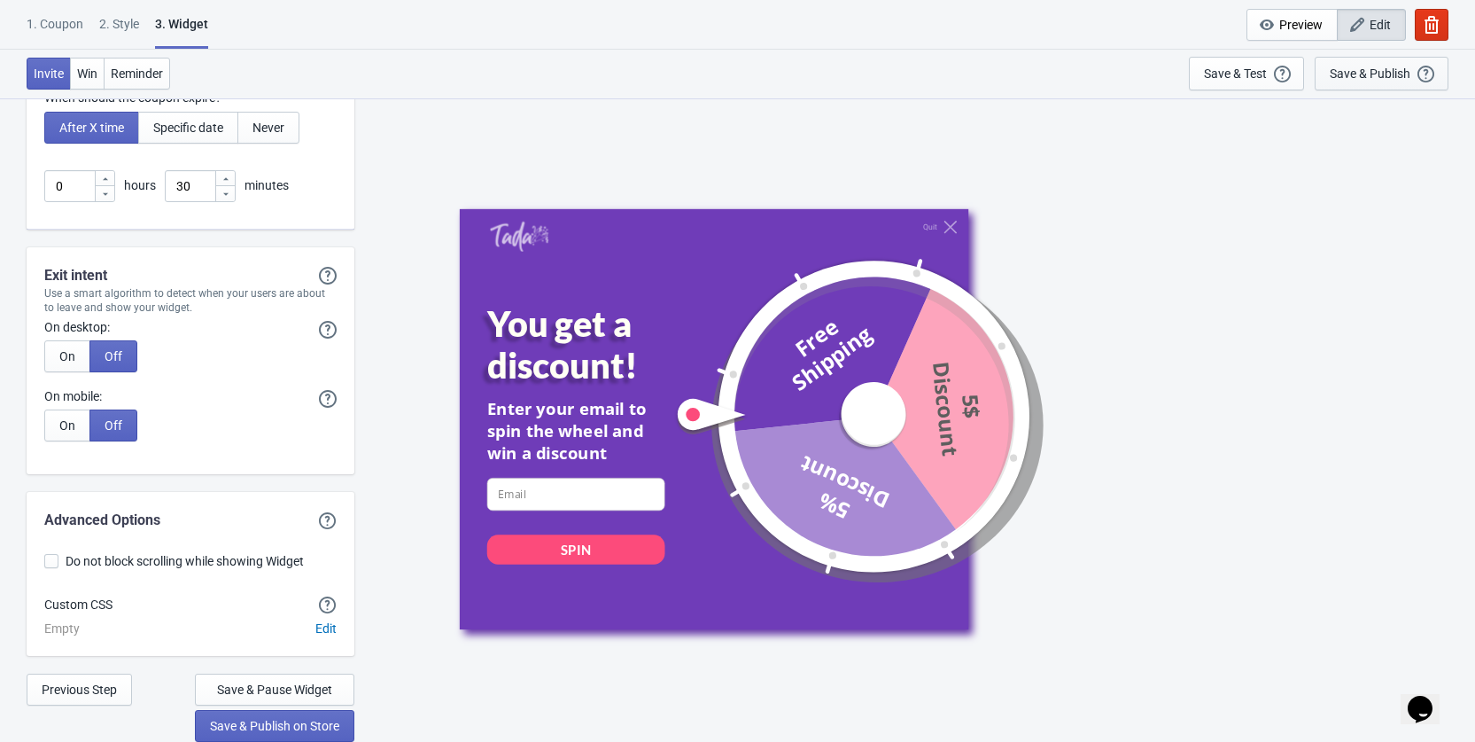
click at [1380, 76] on div "Save & Publish" at bounding box center [1370, 73] width 81 height 14
click at [1288, 29] on span "Preview" at bounding box center [1300, 25] width 43 height 14
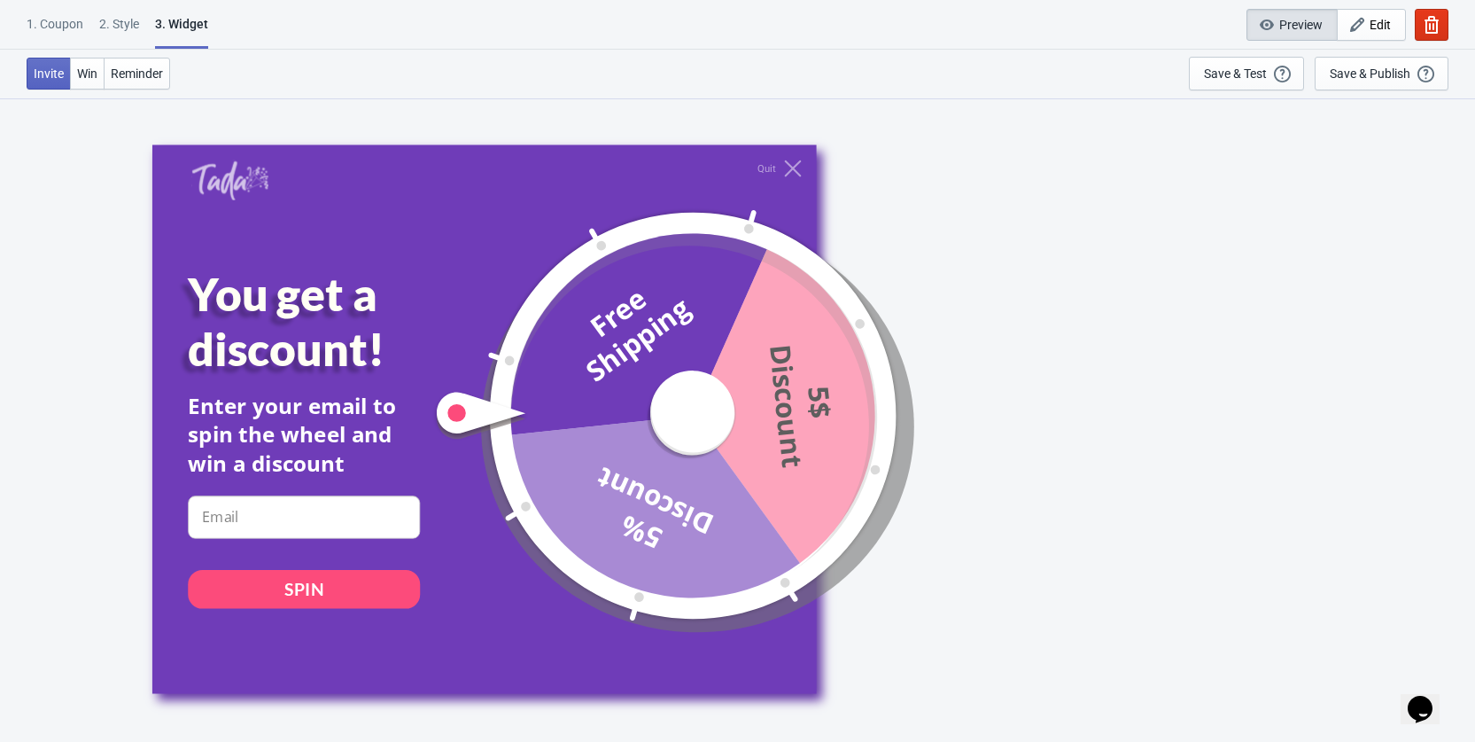
scroll to position [18, 0]
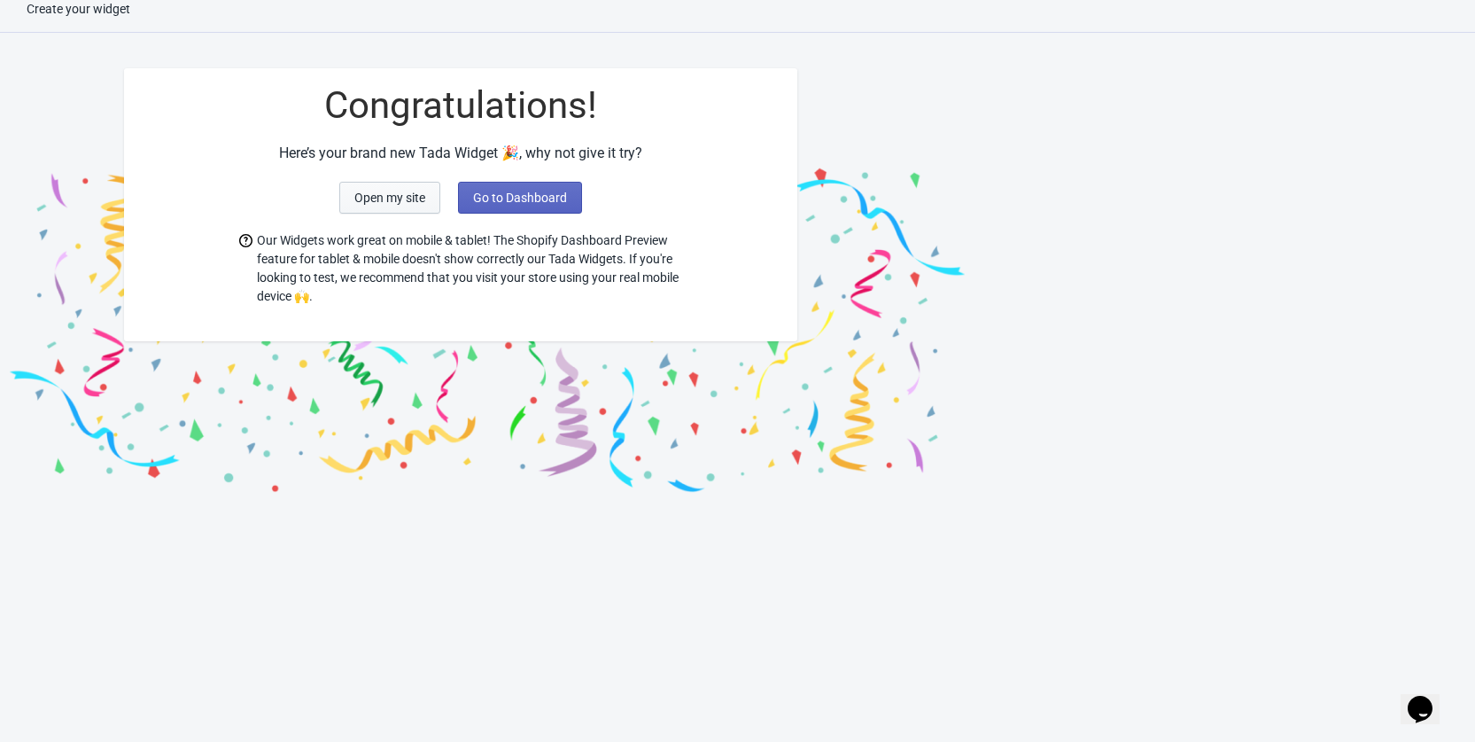
click at [394, 197] on span "Open my site" at bounding box center [389, 197] width 71 height 14
click at [506, 188] on button "Go to Dashboard" at bounding box center [520, 198] width 124 height 32
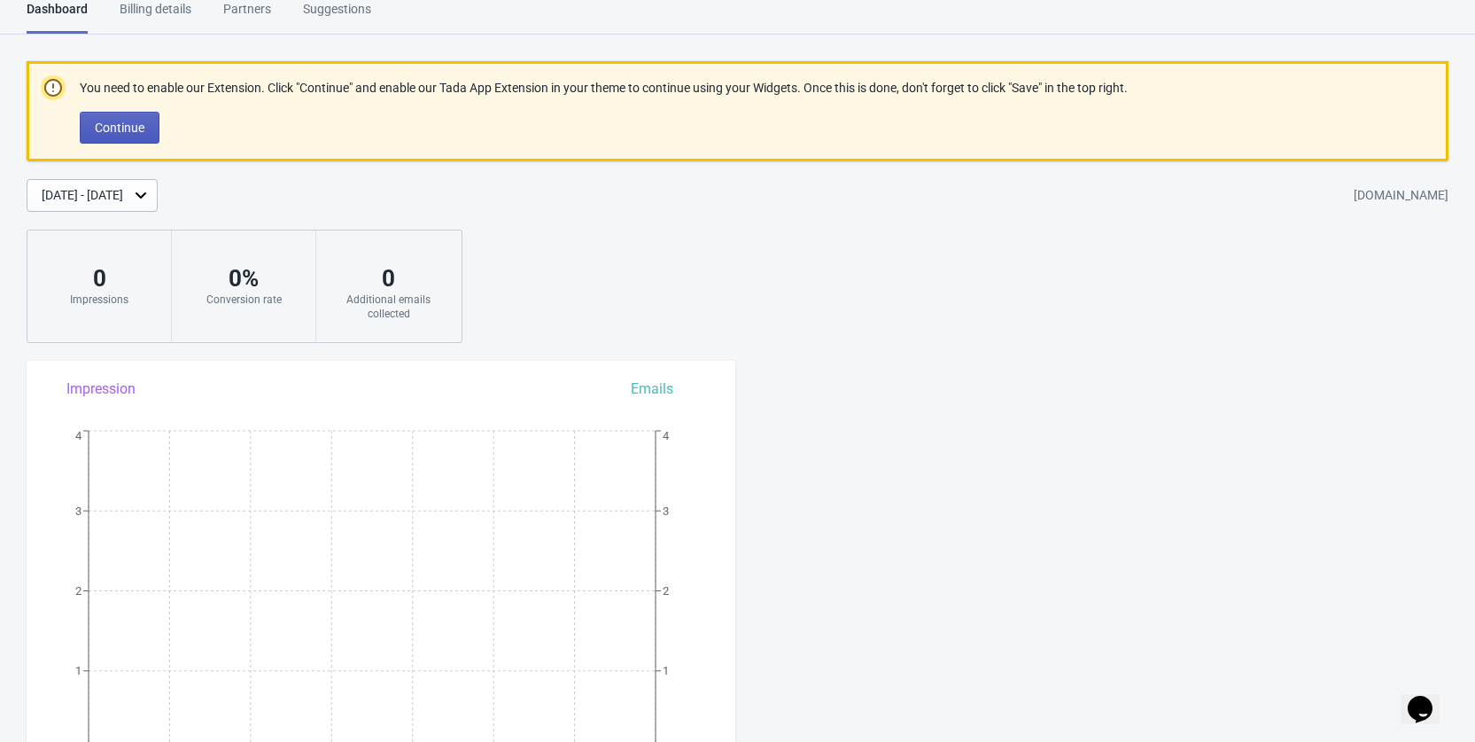
click at [148, 126] on button "Continue" at bounding box center [120, 128] width 80 height 32
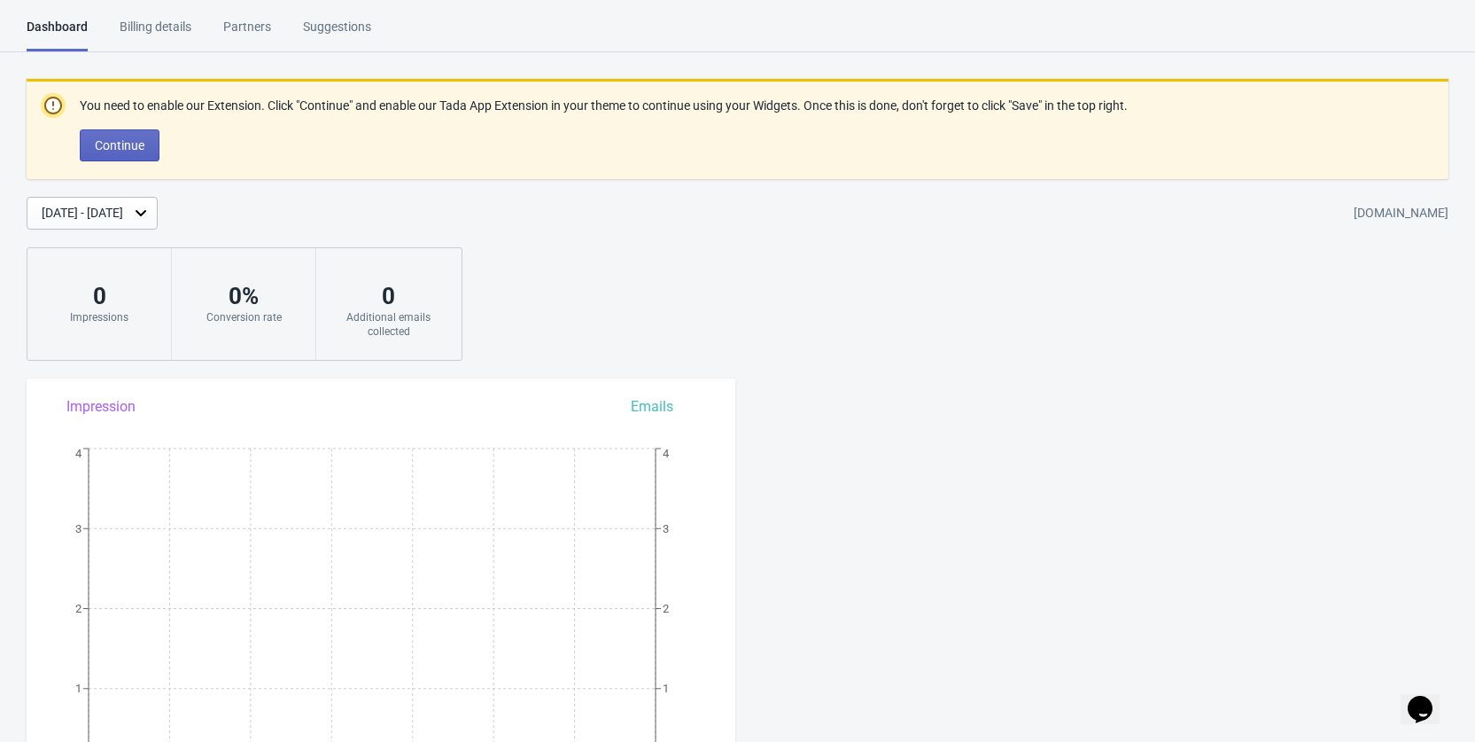
scroll to position [776, 0]
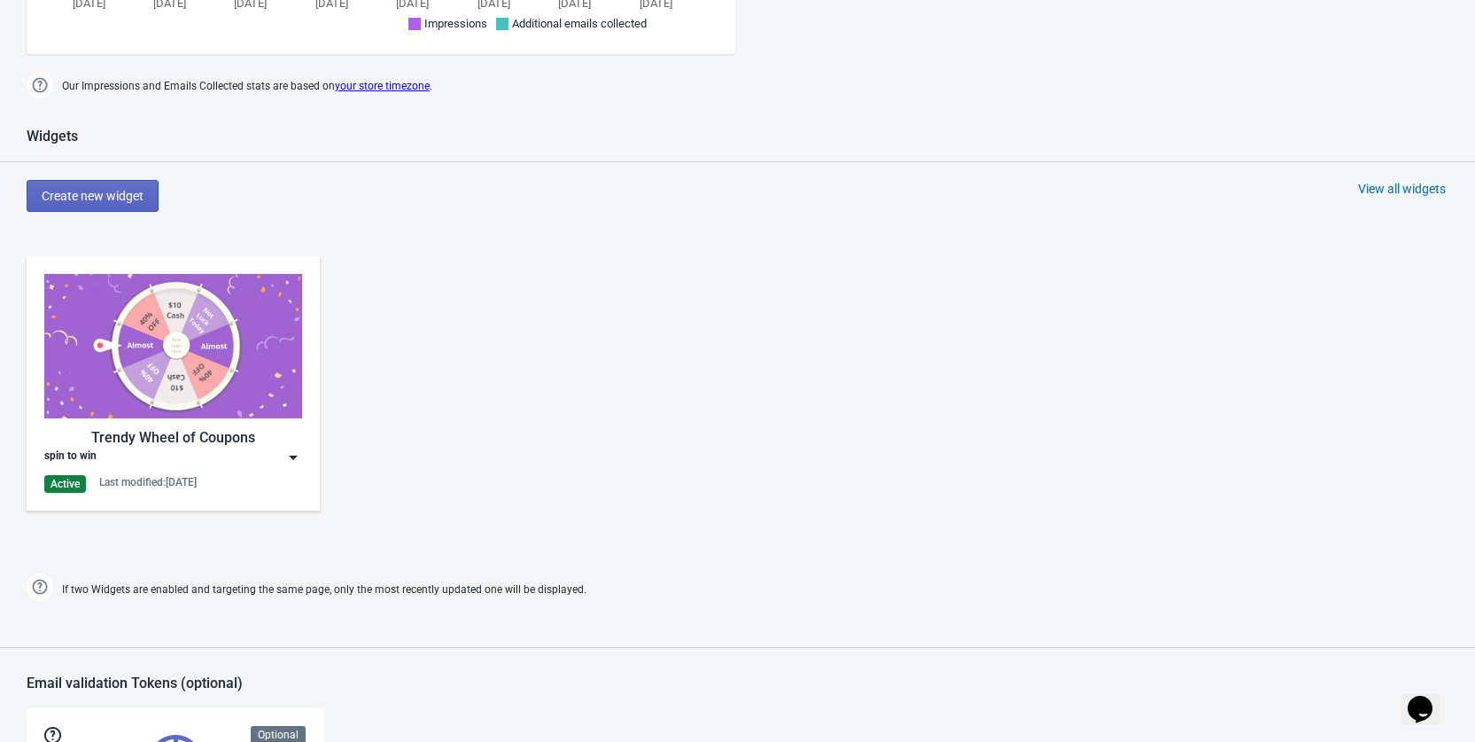
click at [300, 459] on img at bounding box center [293, 457] width 18 height 18
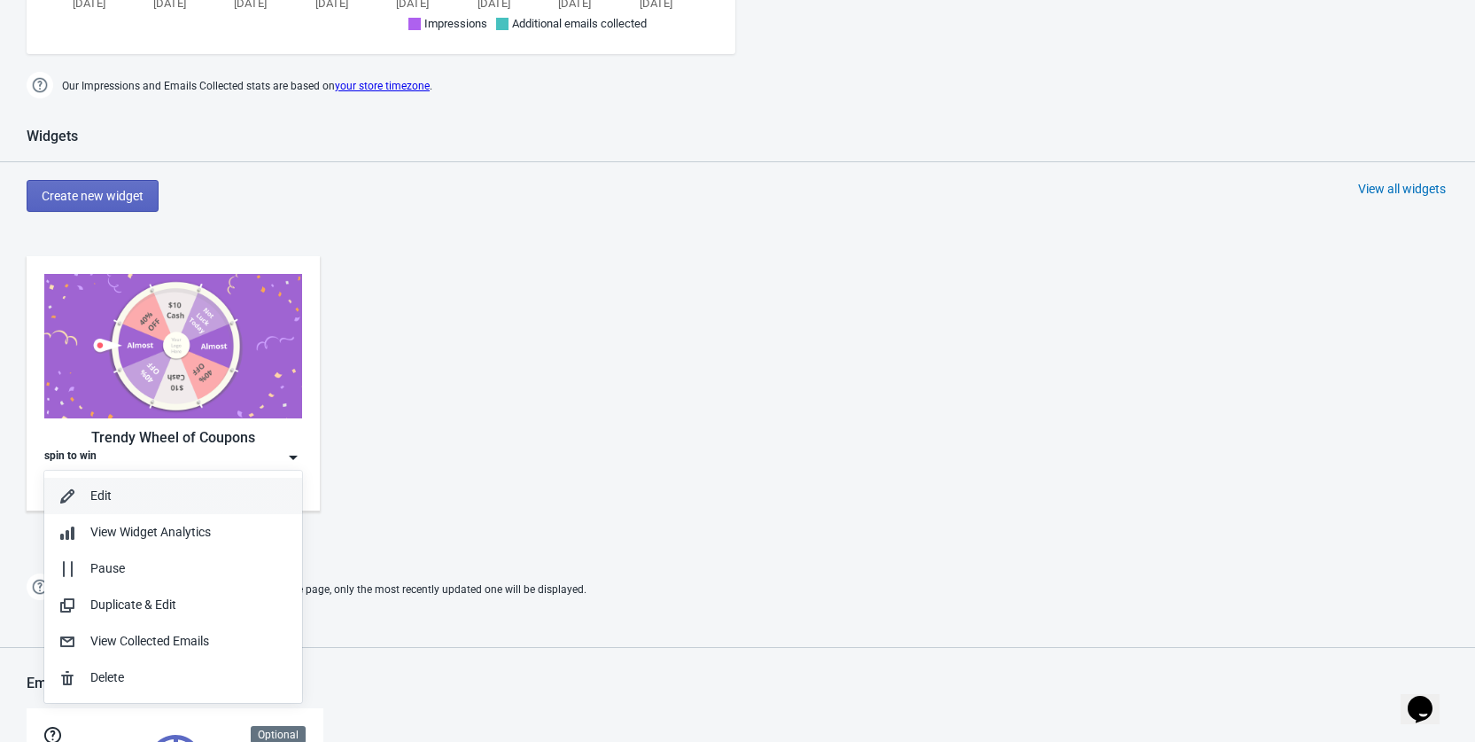
click at [102, 497] on div "Edit" at bounding box center [189, 495] width 198 height 19
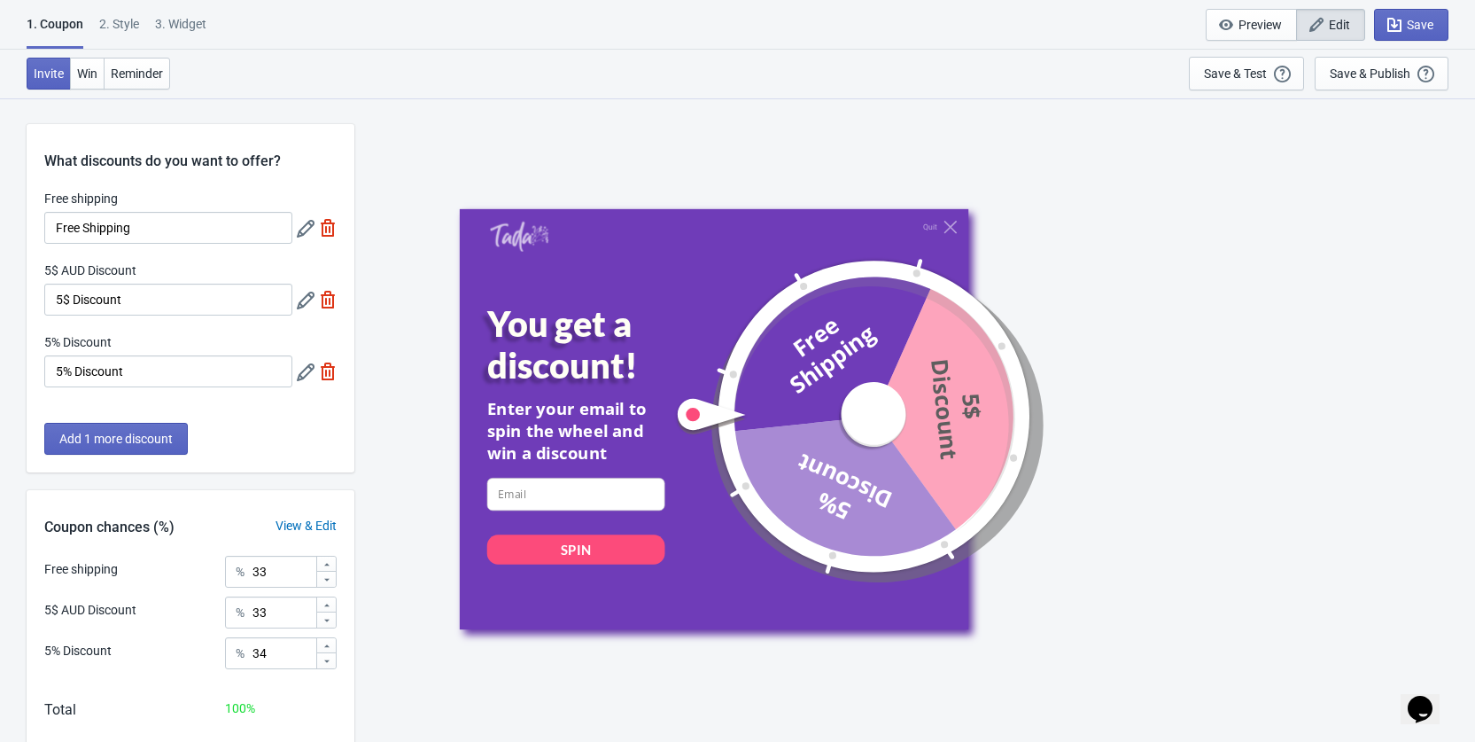
click at [121, 31] on div "2 . Style" at bounding box center [119, 30] width 40 height 31
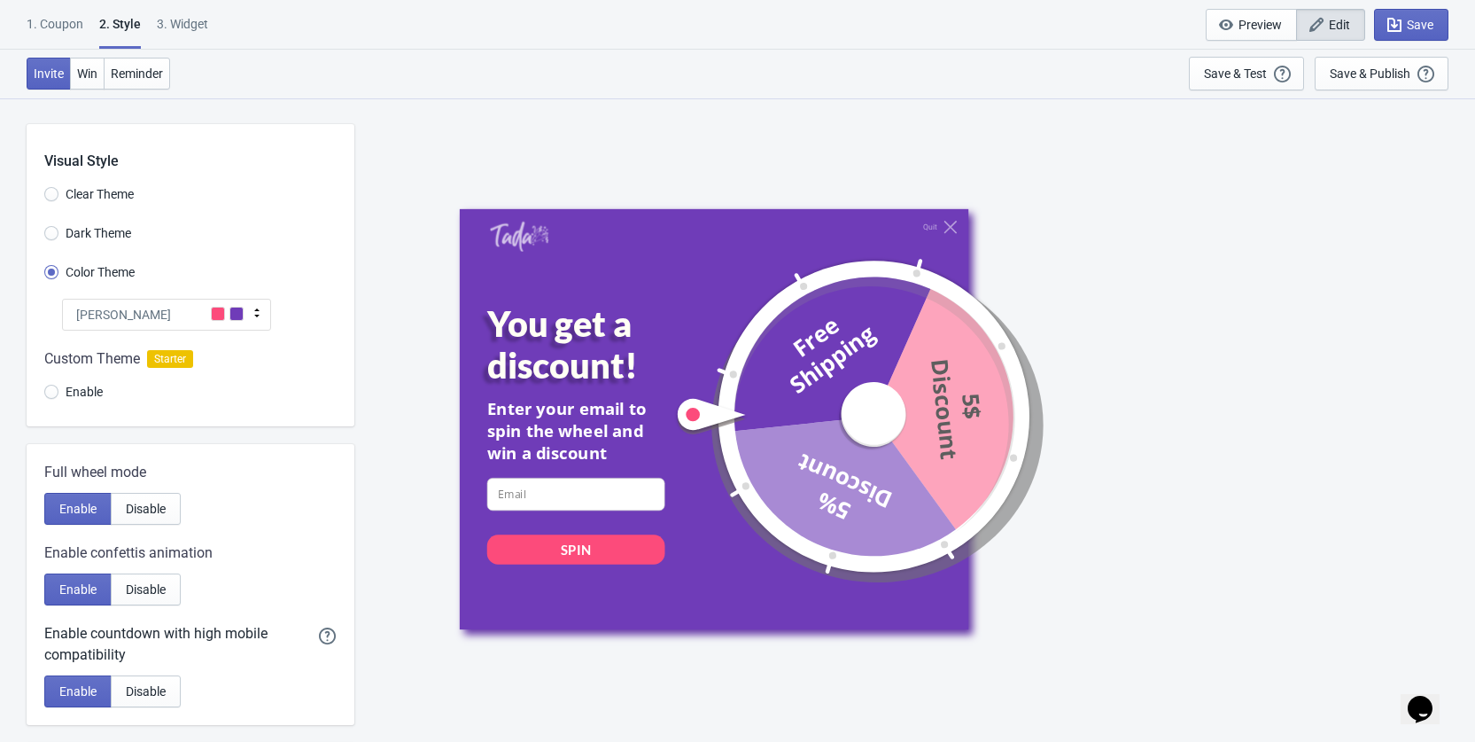
click at [197, 19] on div "3. Widget" at bounding box center [182, 30] width 51 height 31
select select "once"
select select "1"
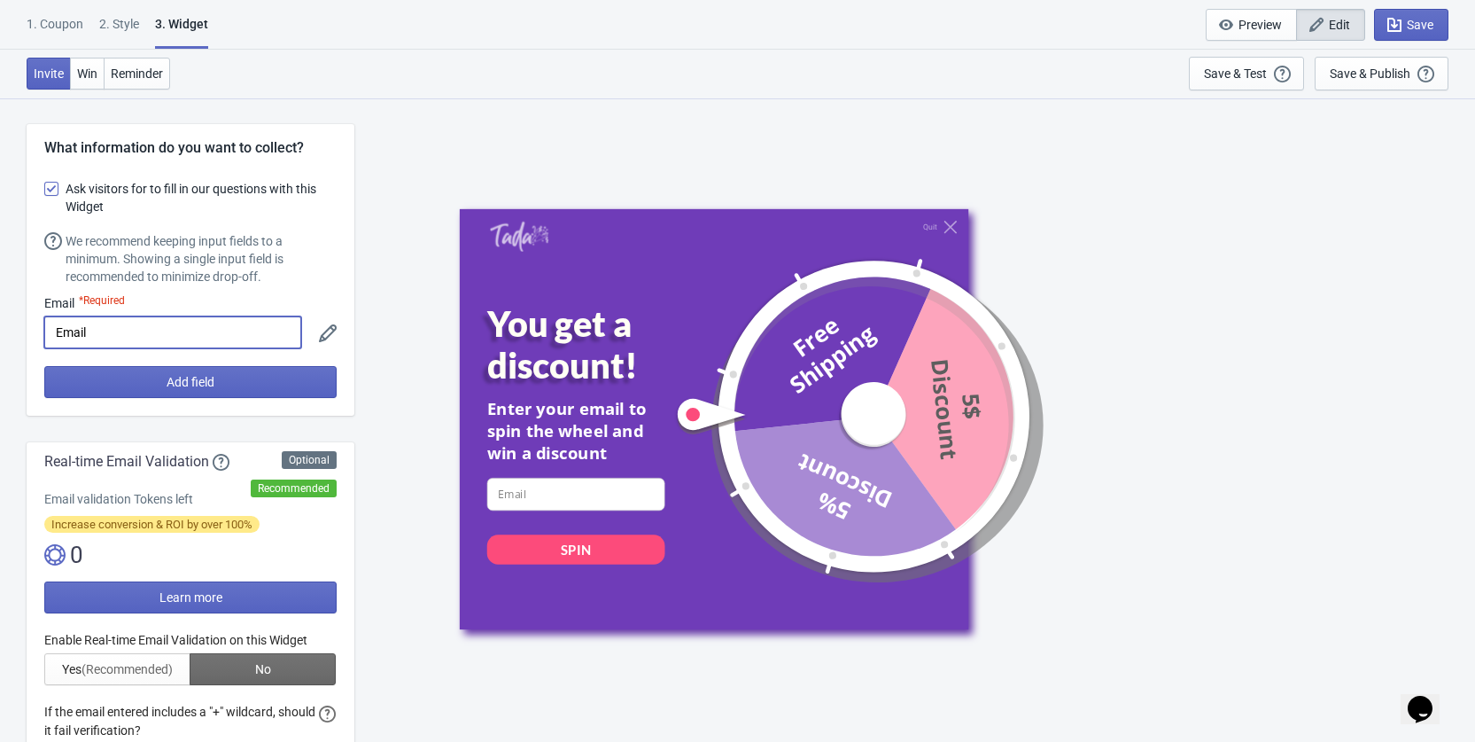
click at [125, 323] on input "Email" at bounding box center [172, 332] width 257 height 32
click at [570, 486] on input at bounding box center [575, 494] width 178 height 33
click at [1248, 15] on button "Preview" at bounding box center [1251, 25] width 91 height 32
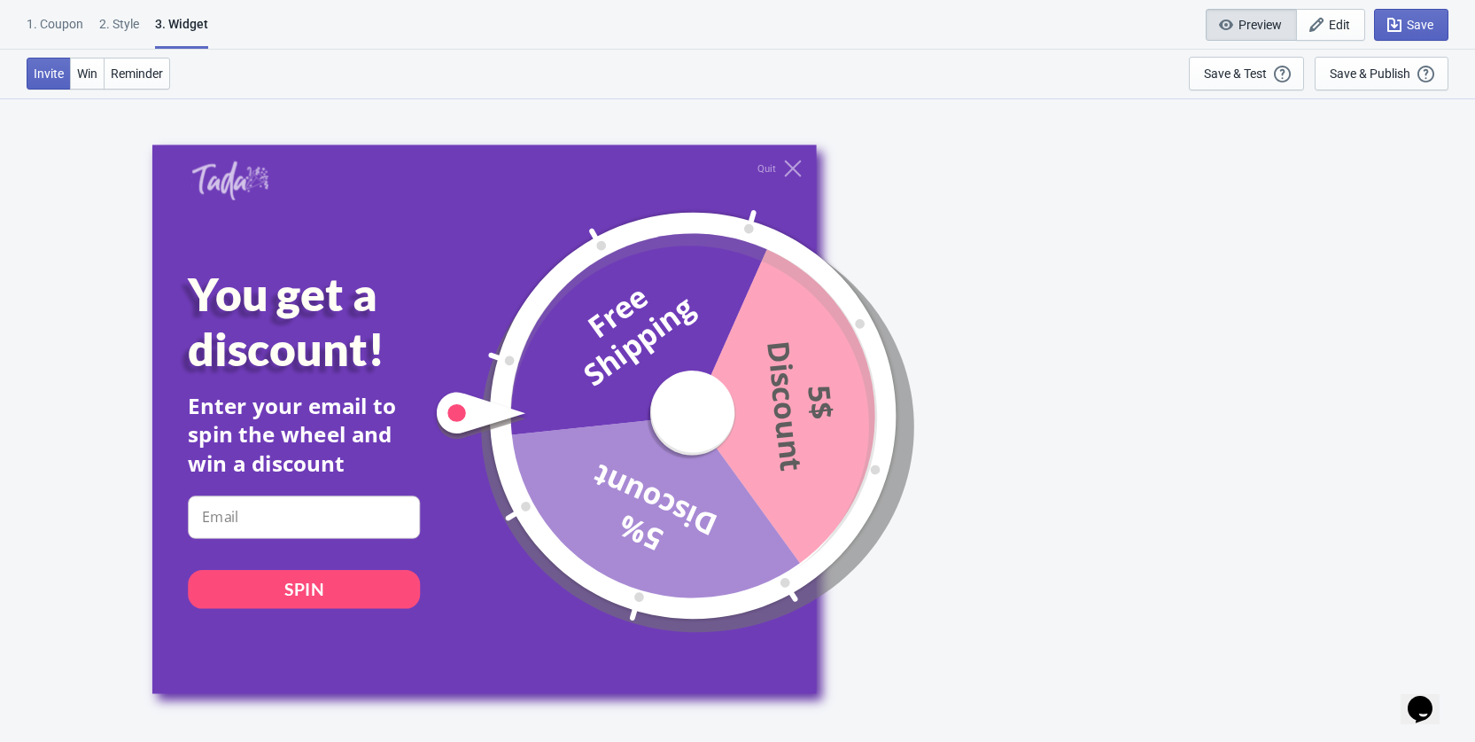
drag, startPoint x: 106, startPoint y: 471, endPoint x: 113, endPoint y: 572, distance: 101.2
click at [106, 474] on div "Quit You get a discount! Enter your email to spin the wheel and win a discount …" at bounding box center [747, 418] width 1440 height 643
click at [203, 501] on input at bounding box center [304, 516] width 232 height 43
click at [212, 508] on input at bounding box center [304, 516] width 232 height 43
click at [56, 18] on div "1. Coupon" at bounding box center [55, 30] width 57 height 31
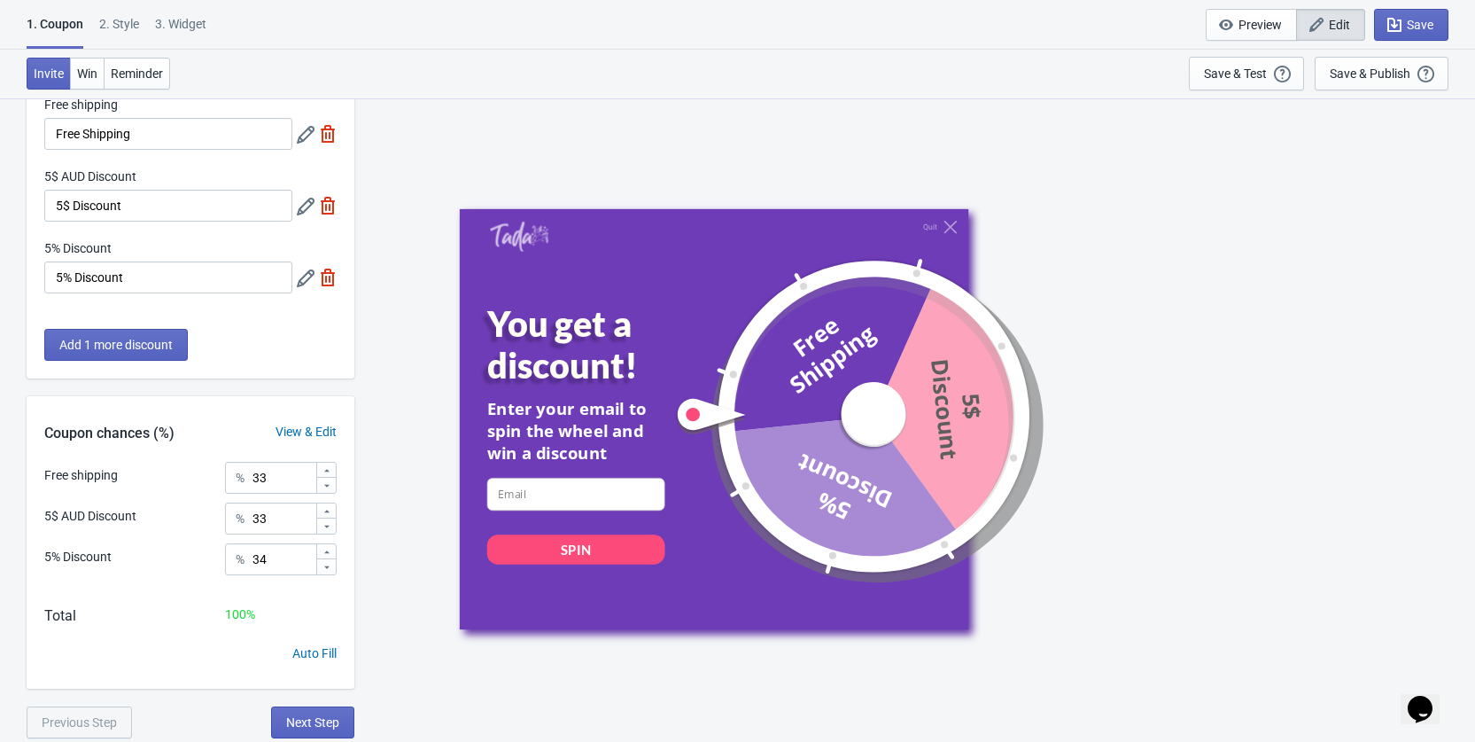
scroll to position [97, 0]
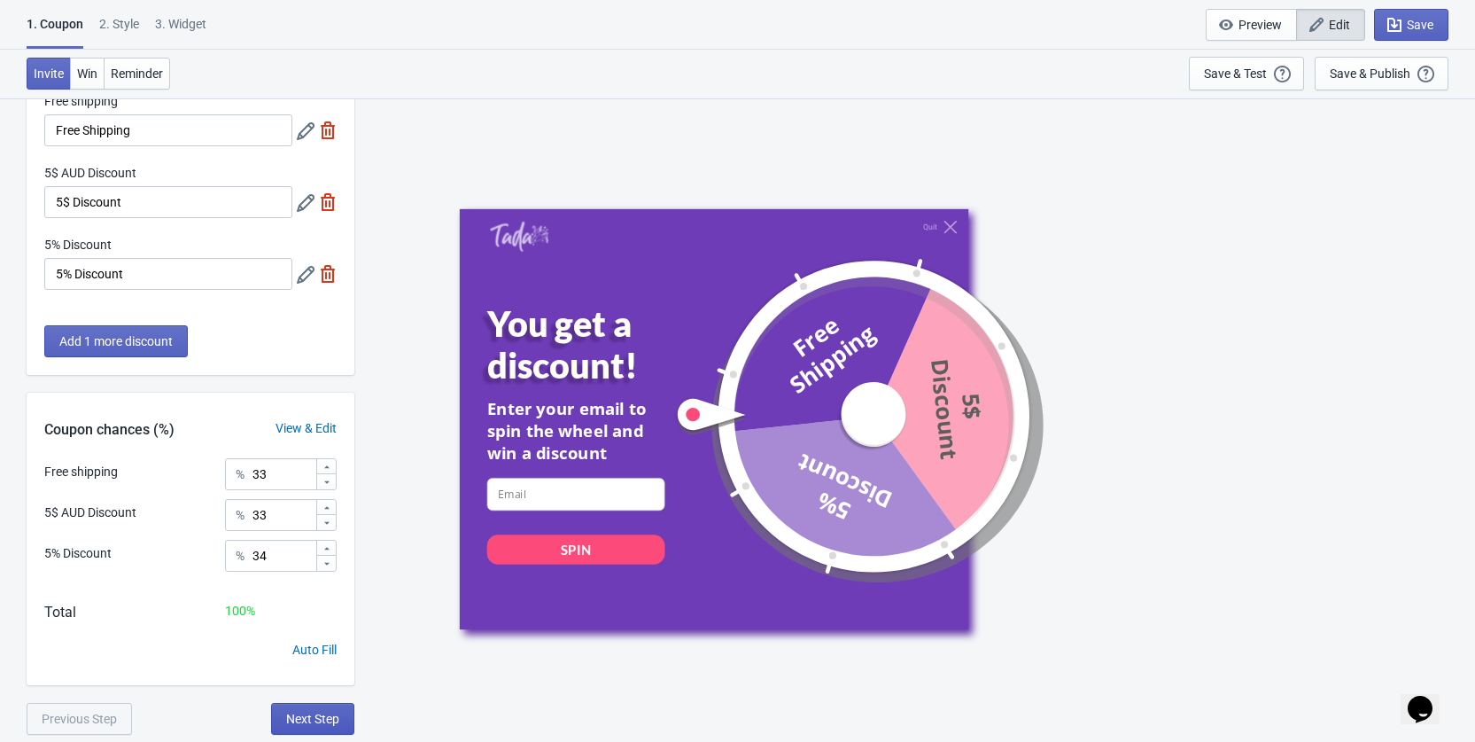
click at [289, 713] on span "Next Step" at bounding box center [312, 718] width 53 height 14
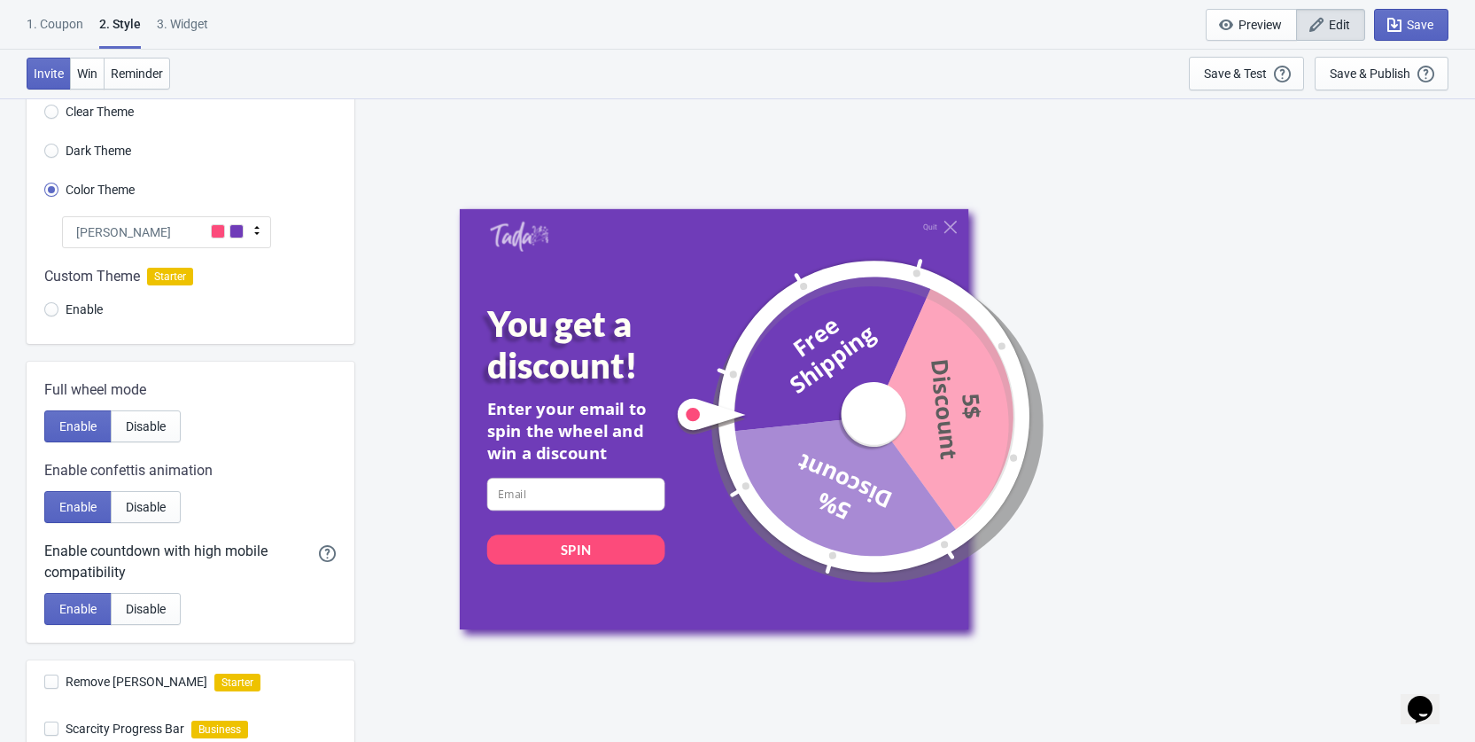
scroll to position [137, 0]
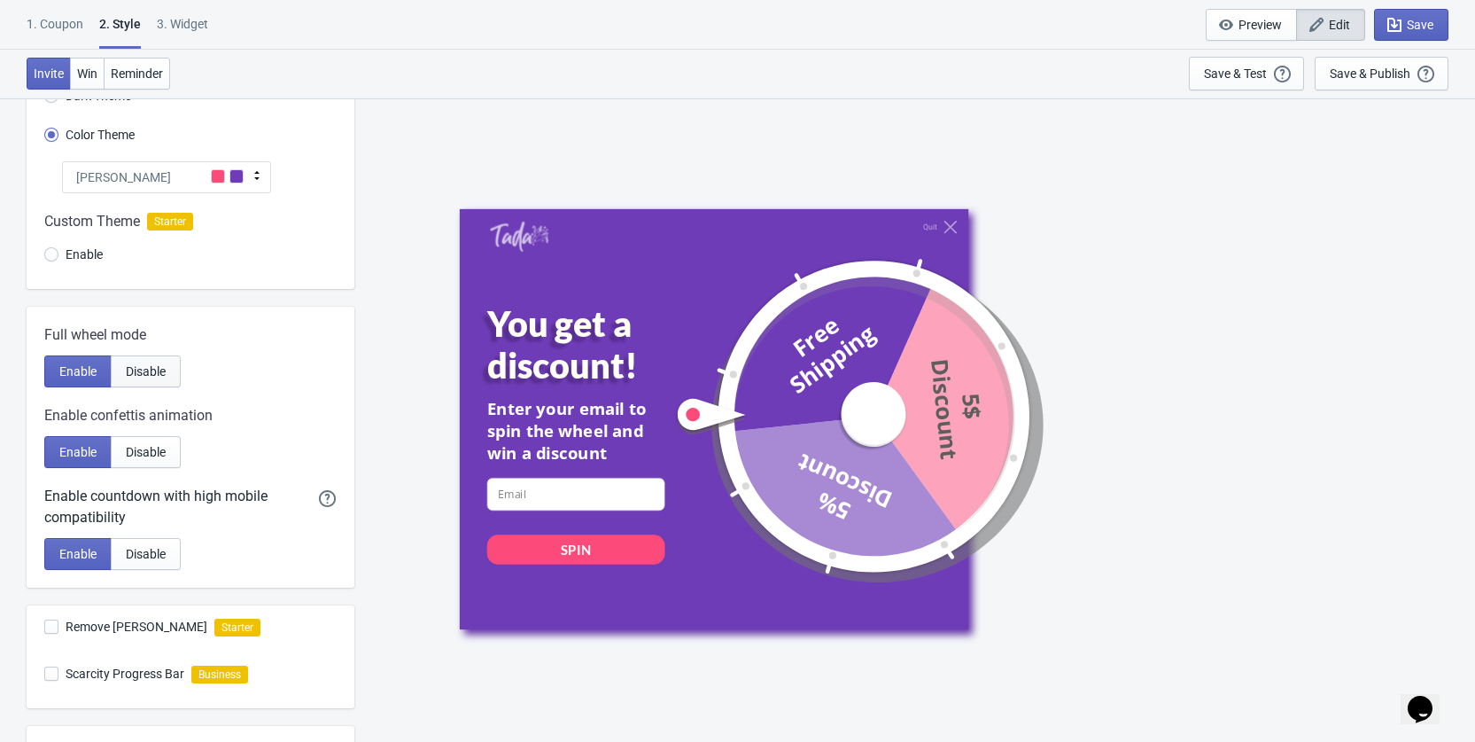
click at [154, 377] on span "Disable" at bounding box center [146, 371] width 40 height 14
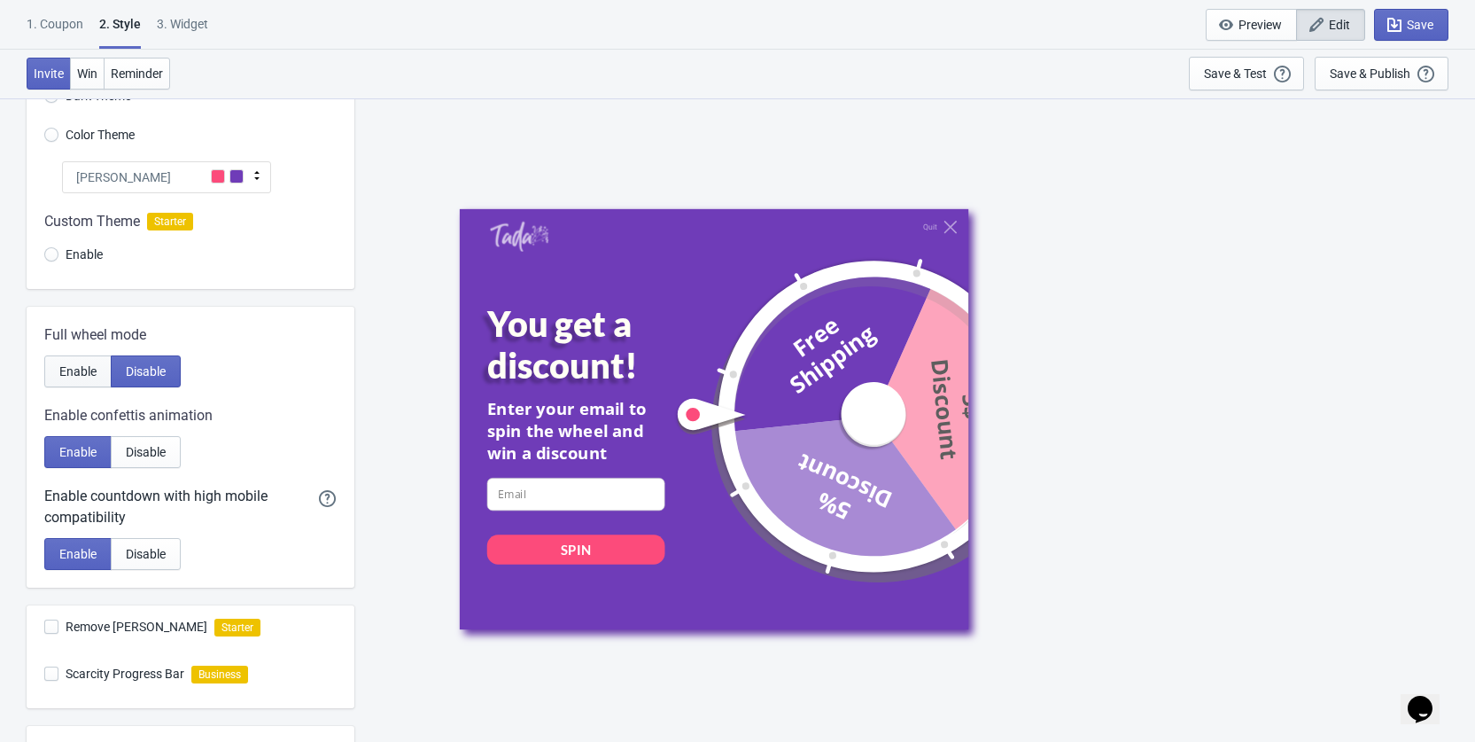
click at [99, 374] on button "Enable" at bounding box center [77, 371] width 67 height 32
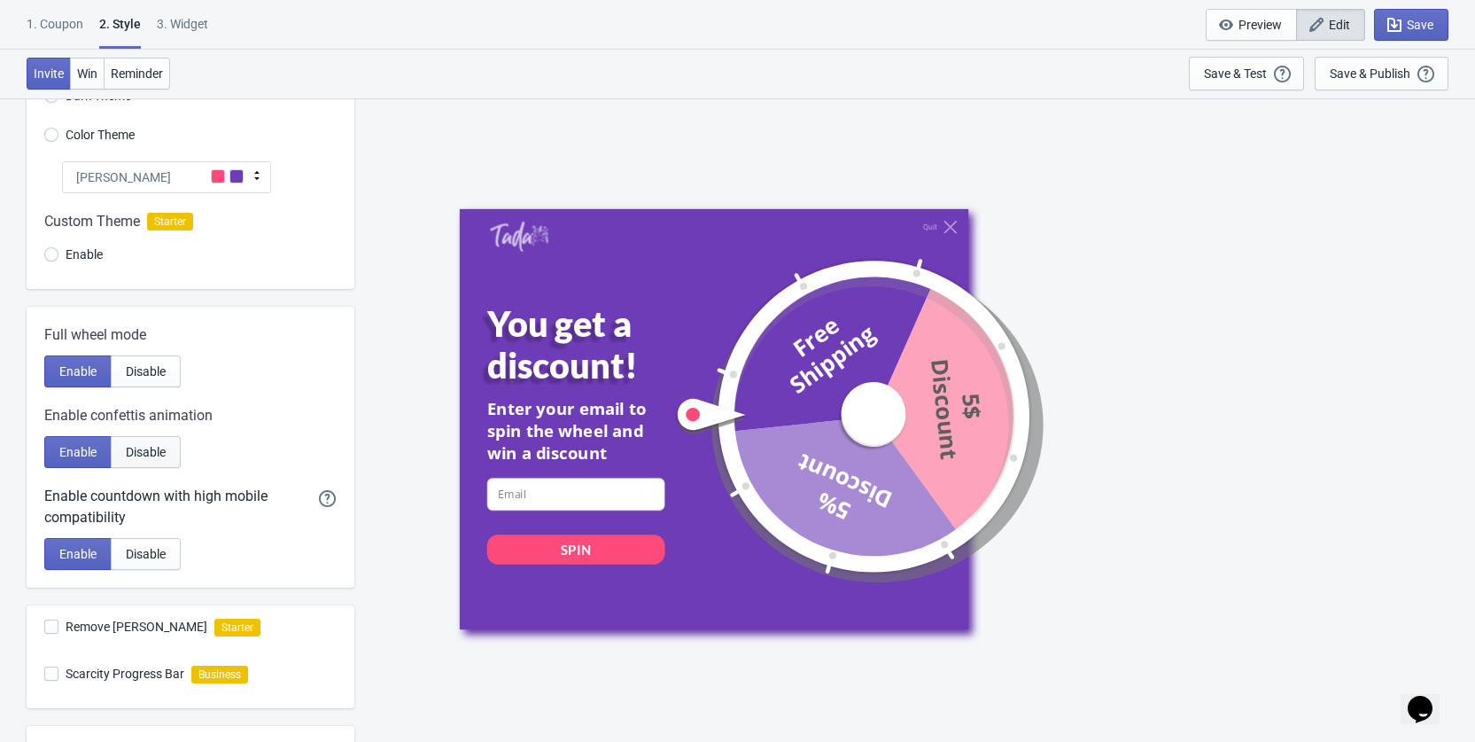
click at [150, 448] on span "Disable" at bounding box center [146, 452] width 40 height 14
click at [89, 449] on span "Enable" at bounding box center [77, 452] width 37 height 14
radio input "true"
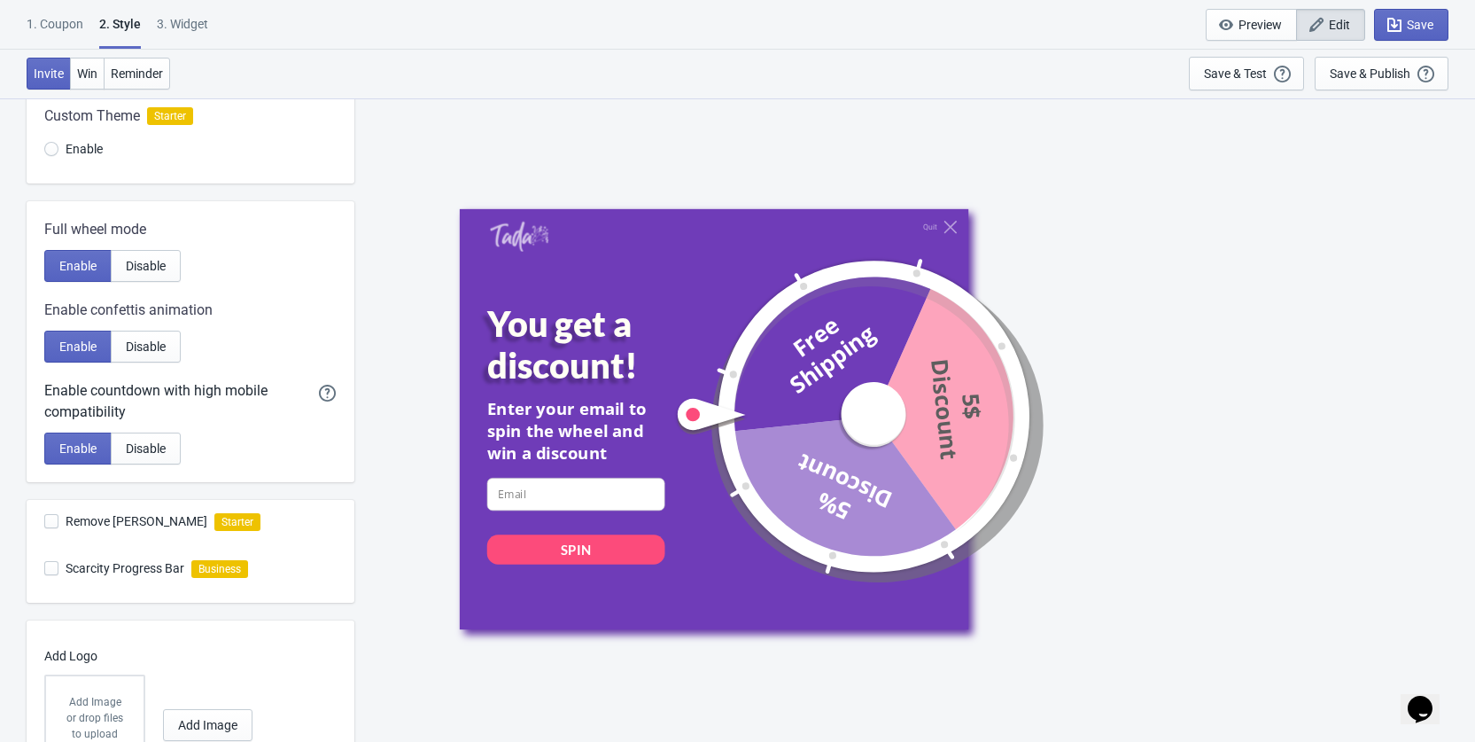
scroll to position [287, 0]
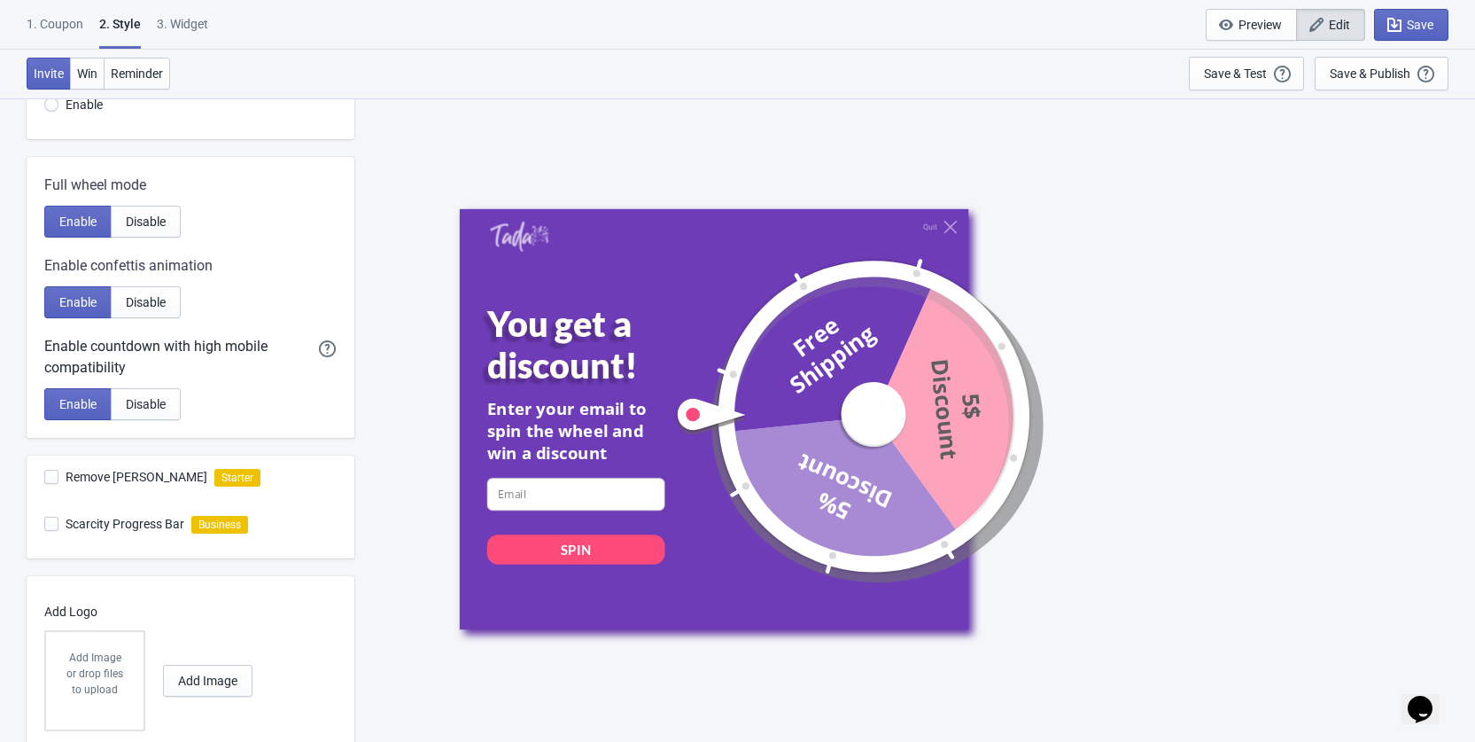
click at [124, 482] on span "Remove [PERSON_NAME]" at bounding box center [137, 477] width 142 height 18
click at [45, 482] on input "Remove [PERSON_NAME]" at bounding box center [44, 486] width 1 height 32
checkbox input "false"
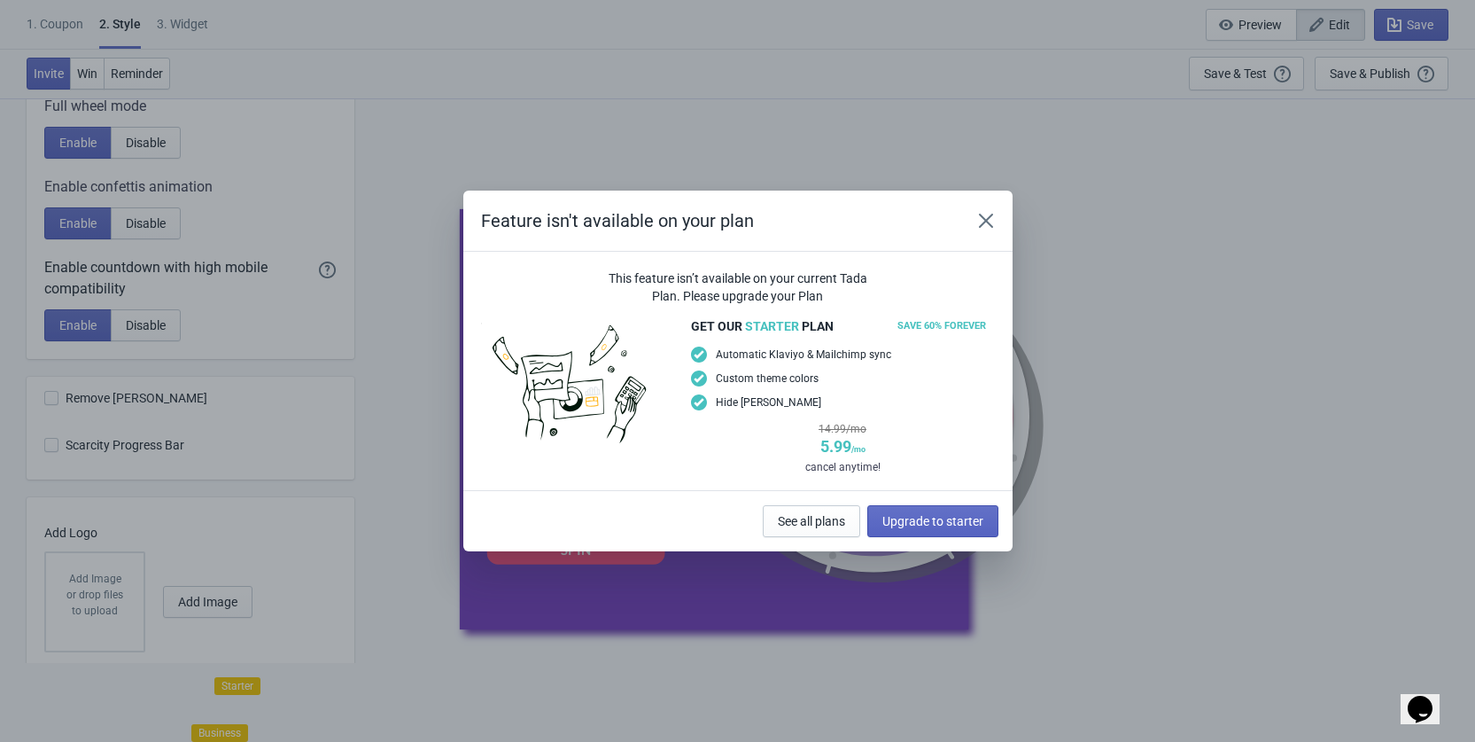
click at [990, 217] on icon "Close" at bounding box center [985, 221] width 14 height 14
radio input "true"
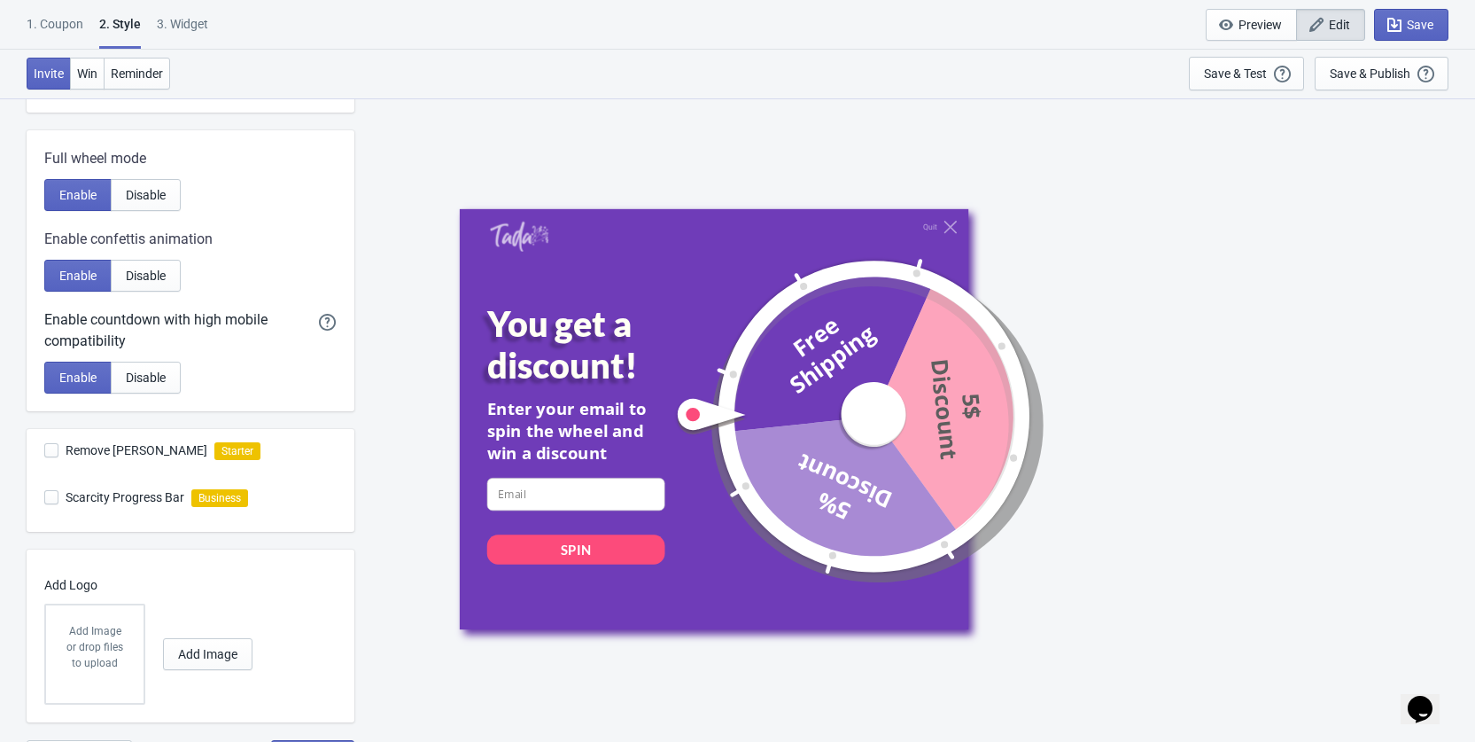
scroll to position [344, 0]
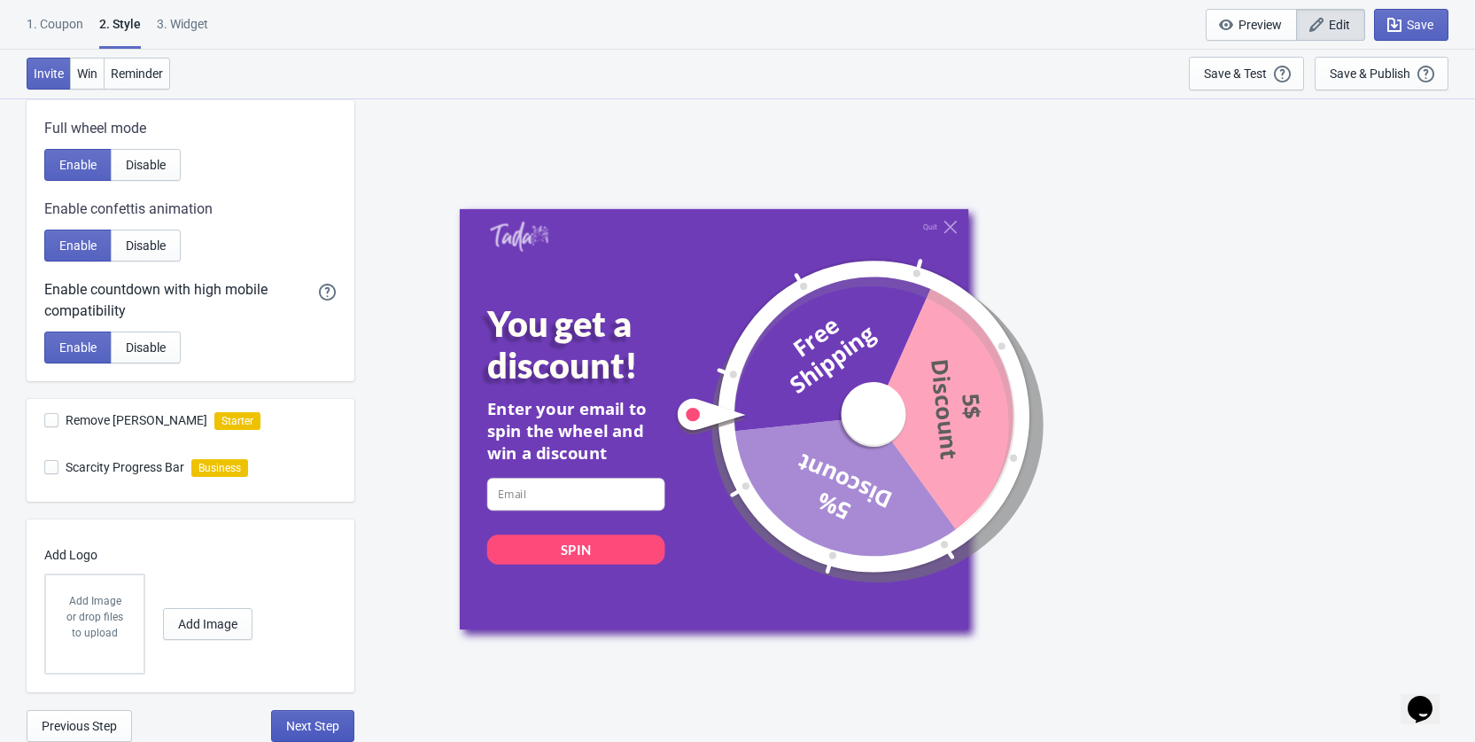
click at [300, 729] on span "Next Step" at bounding box center [312, 726] width 53 height 14
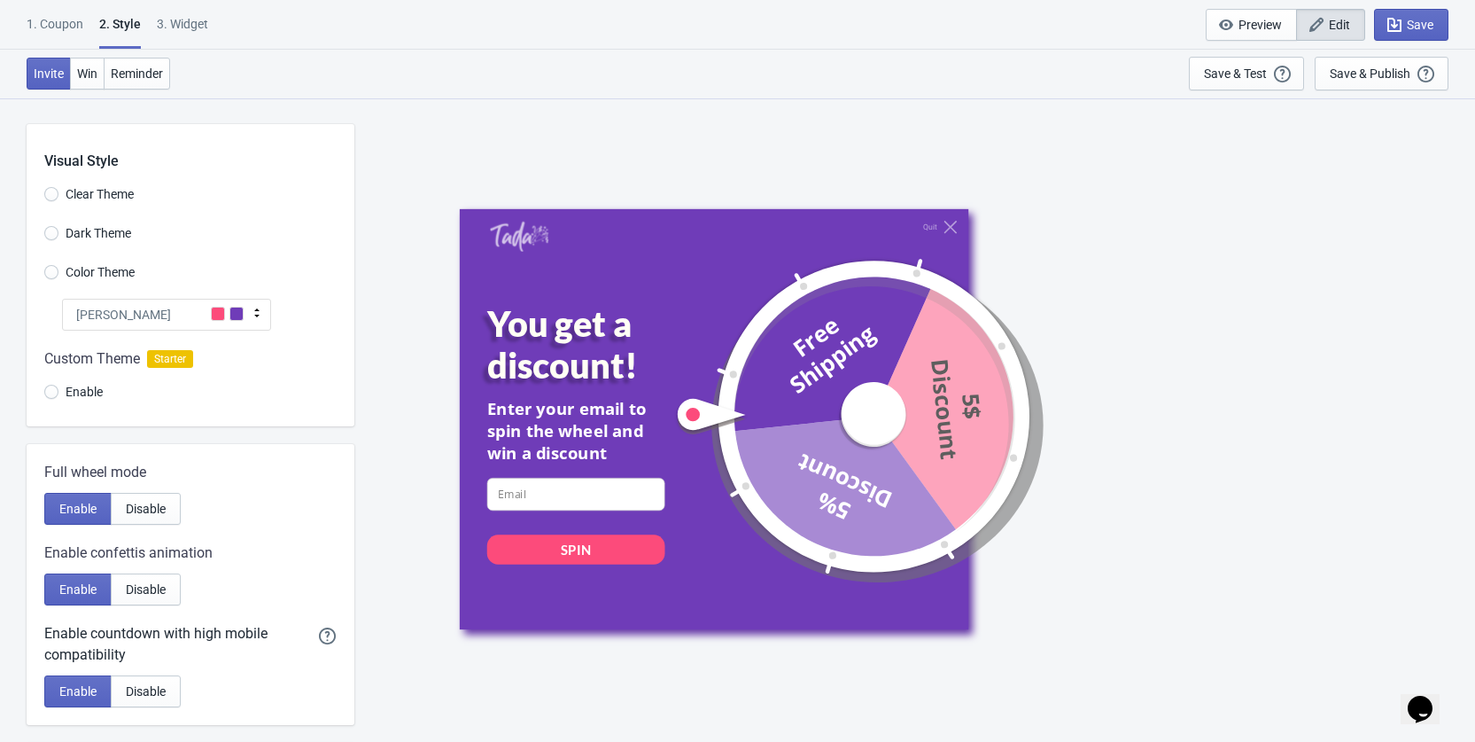
select select "once"
select select "1"
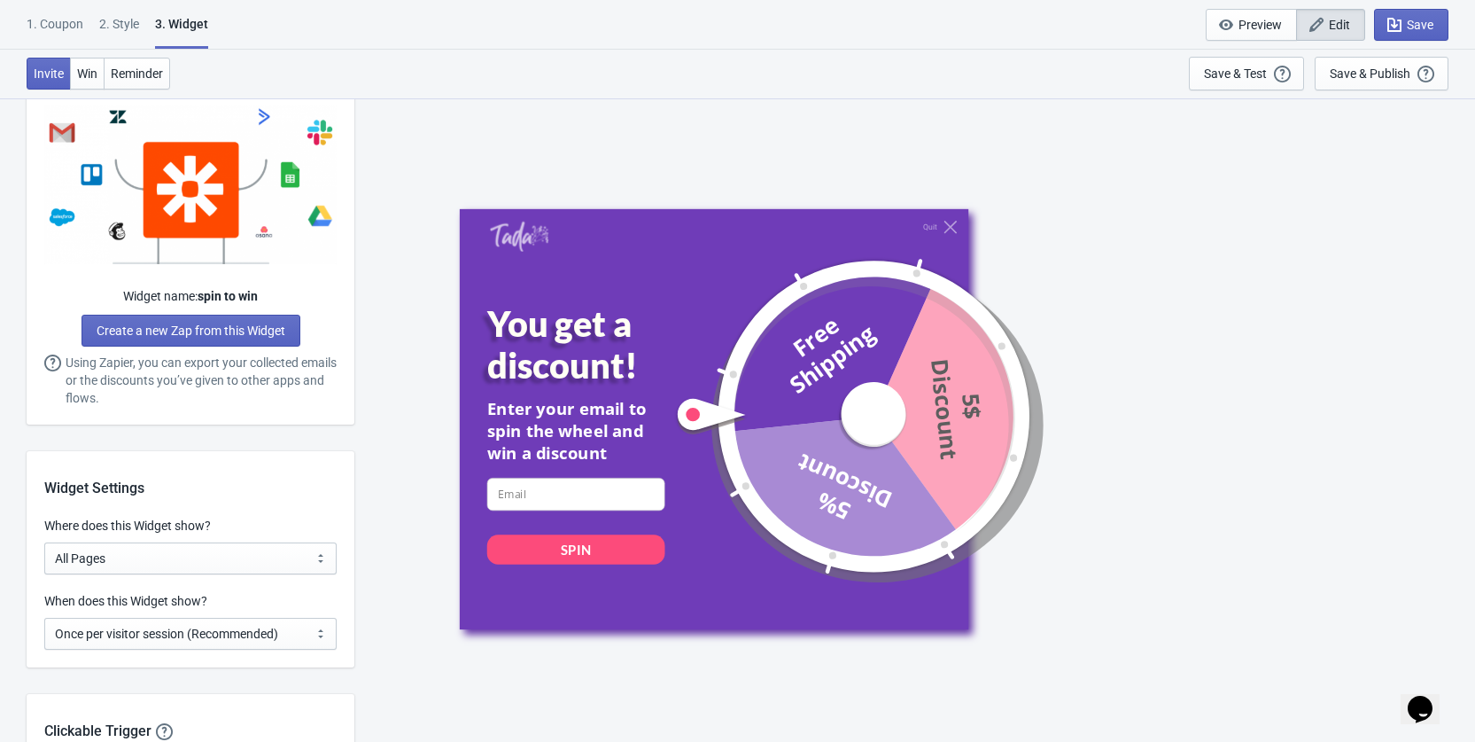
scroll to position [1089, 0]
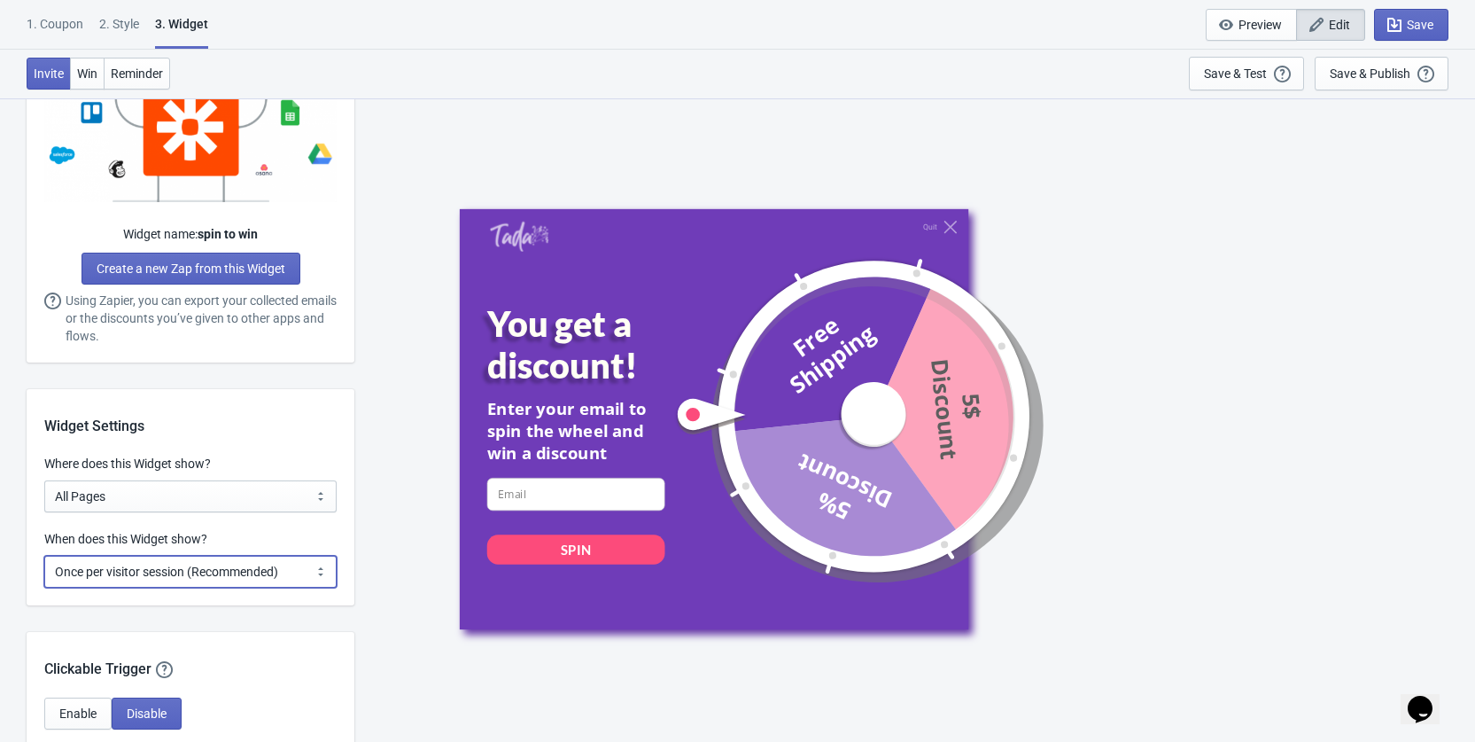
select select "every"
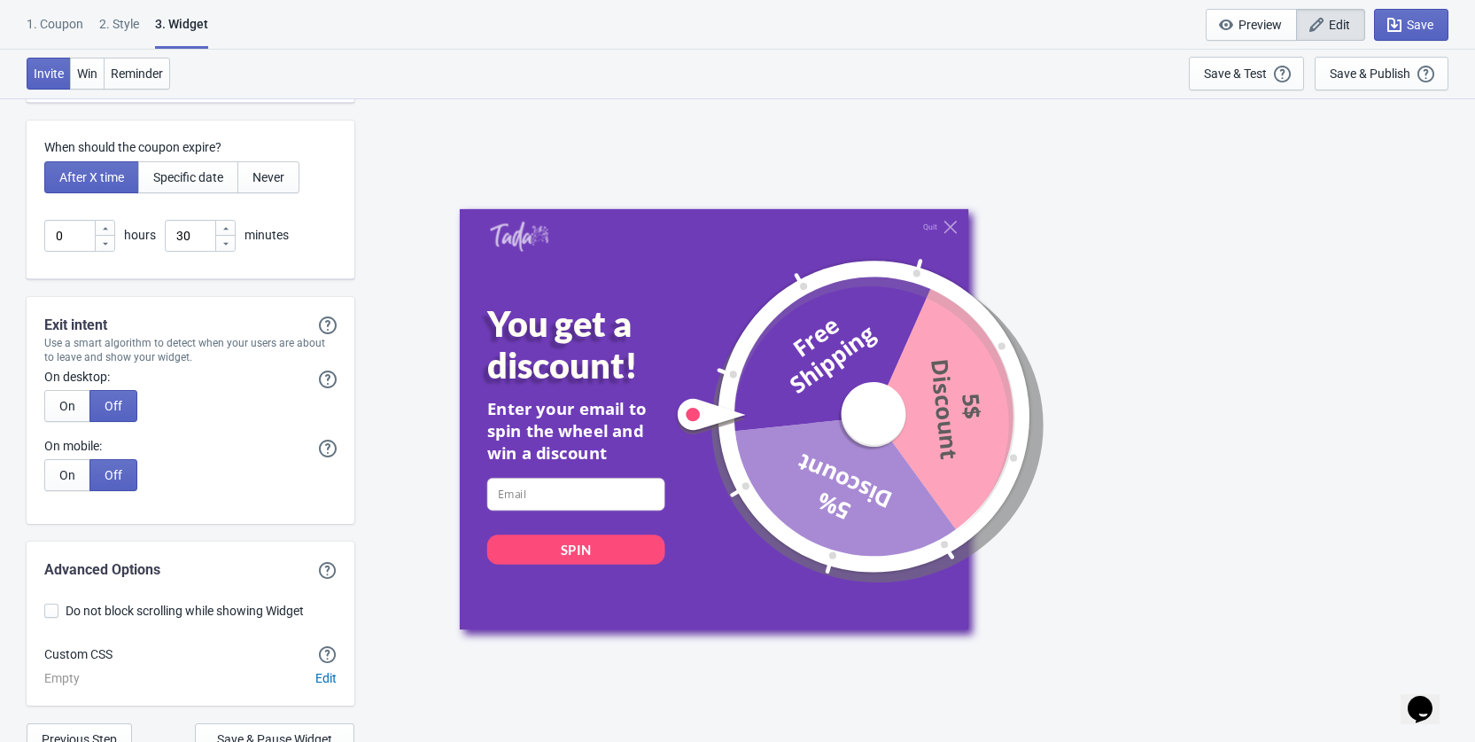
scroll to position [4423, 0]
